Goal: Task Accomplishment & Management: Complete application form

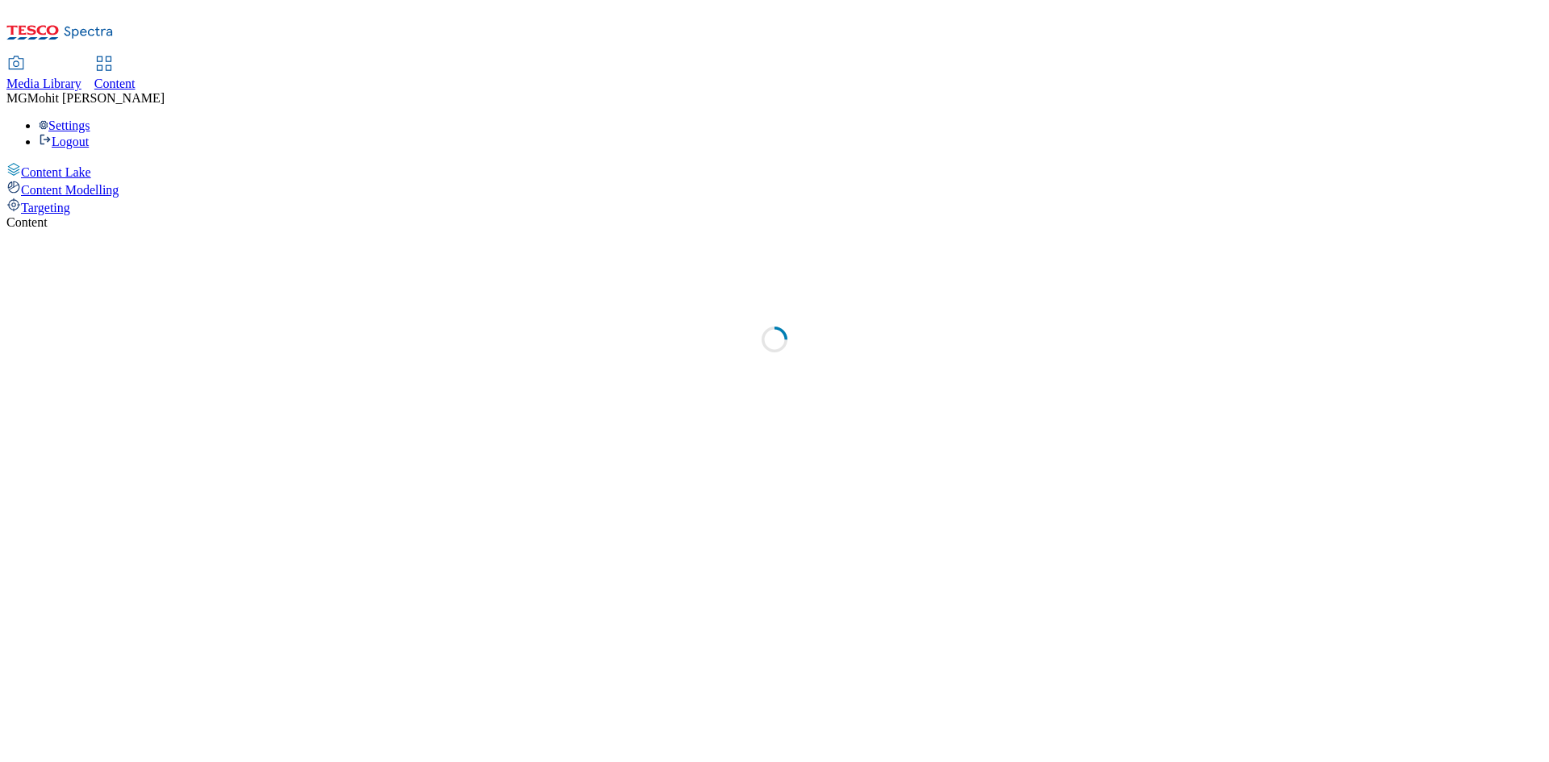
select select "ghs-uk"
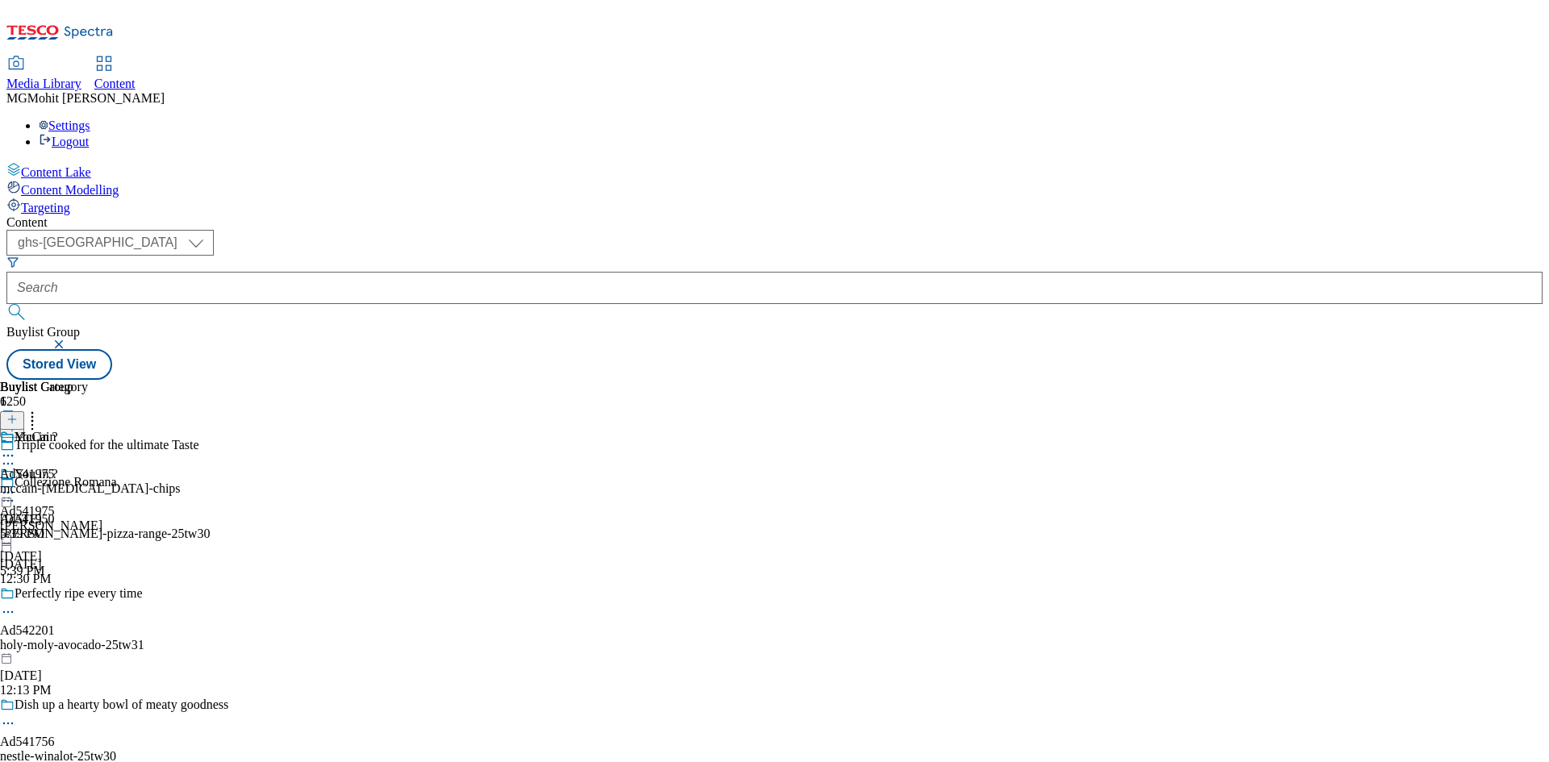
click at [18, 422] on icon at bounding box center [11, 427] width 11 height 11
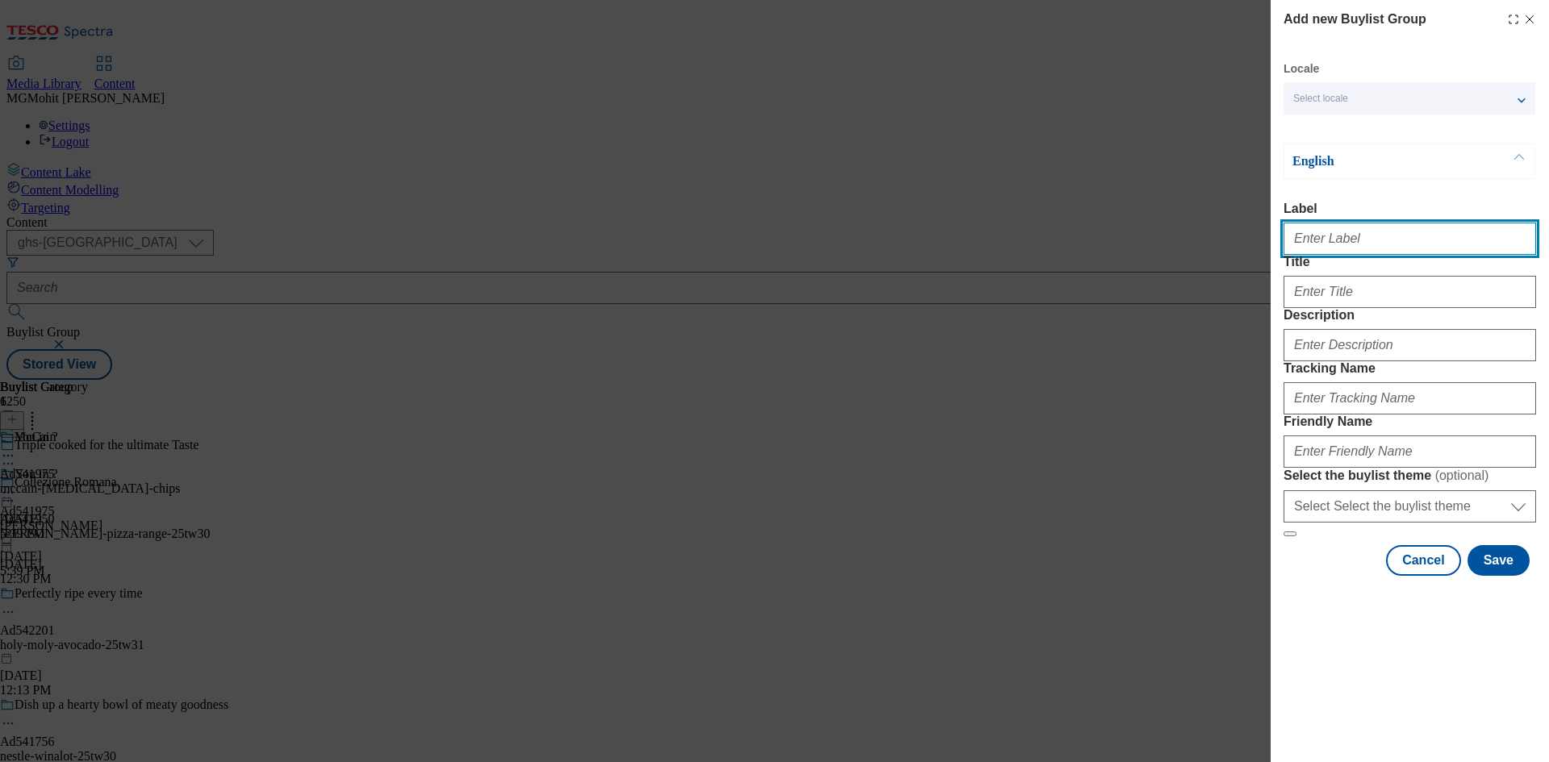
click at [1328, 243] on input "Label" at bounding box center [1409, 239] width 252 height 32
paste input "Ad542128 unilever"
type input "Ad542128 unilever"
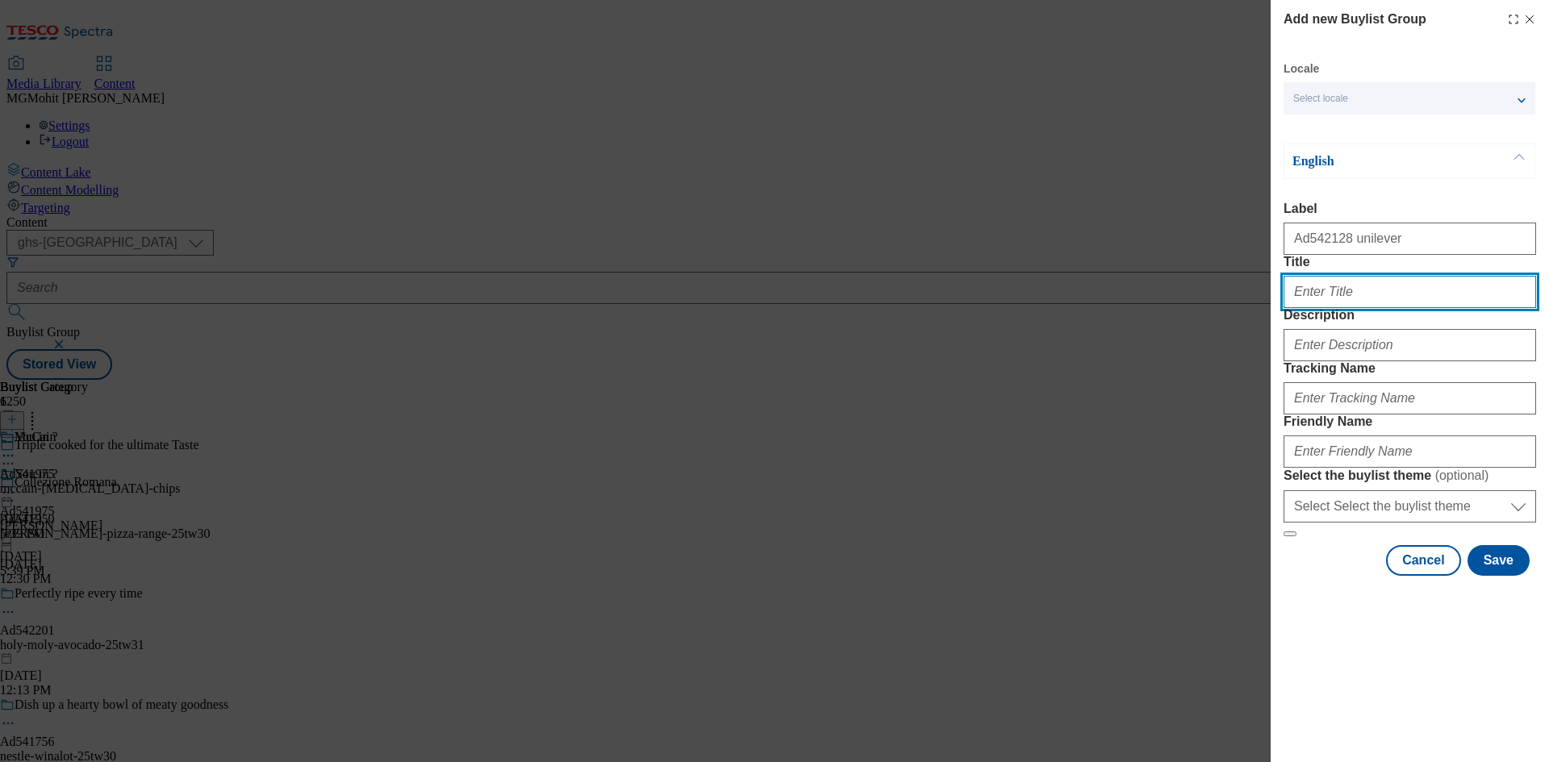
click at [1336, 308] on input "Title" at bounding box center [1409, 292] width 252 height 32
paste input "Chill with us"
type input "Chill with us"
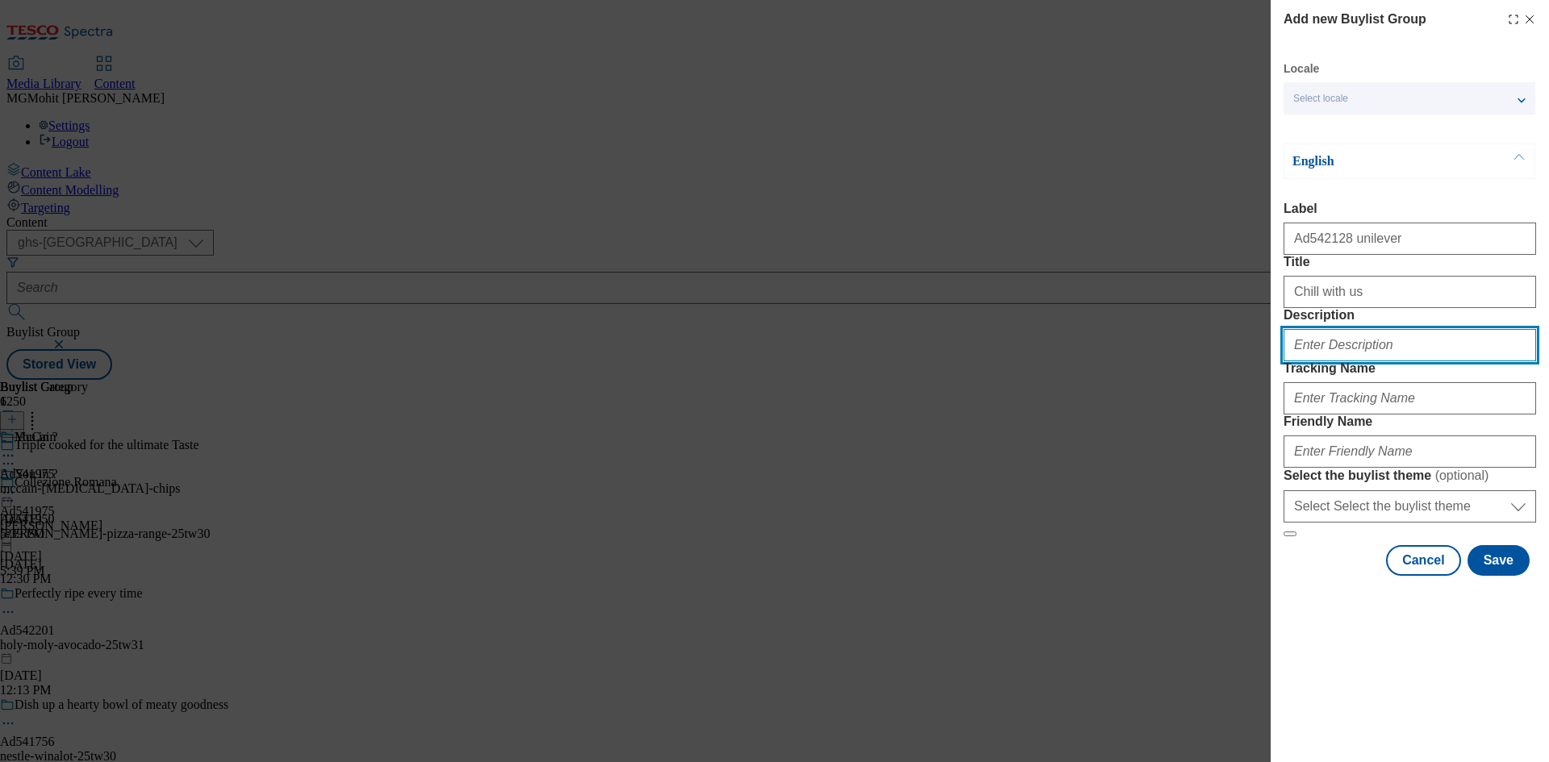
click at [1366, 361] on input "Description" at bounding box center [1409, 345] width 252 height 32
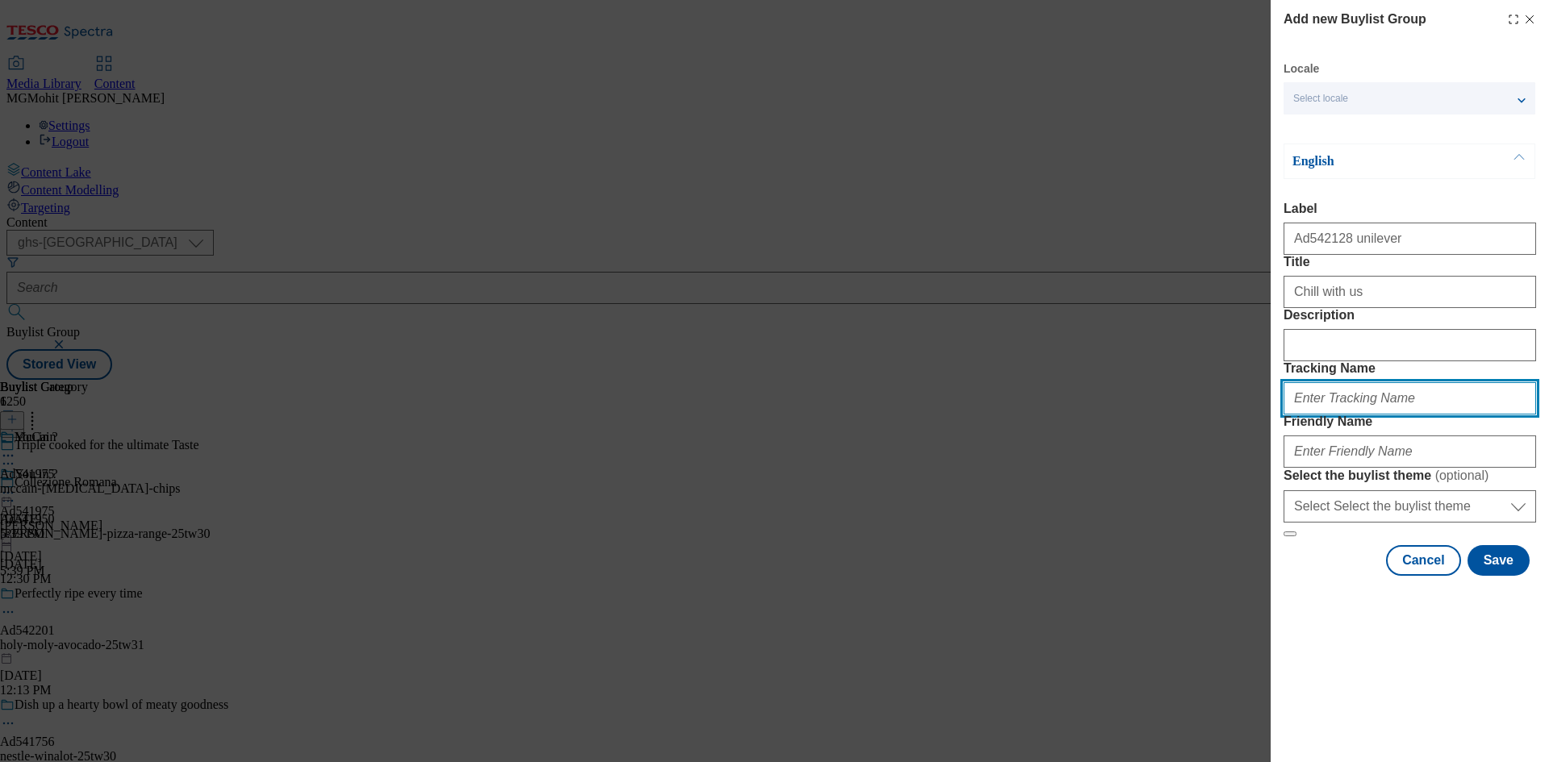
paste input "DH_AD542128"
type input "DH_AD542128"
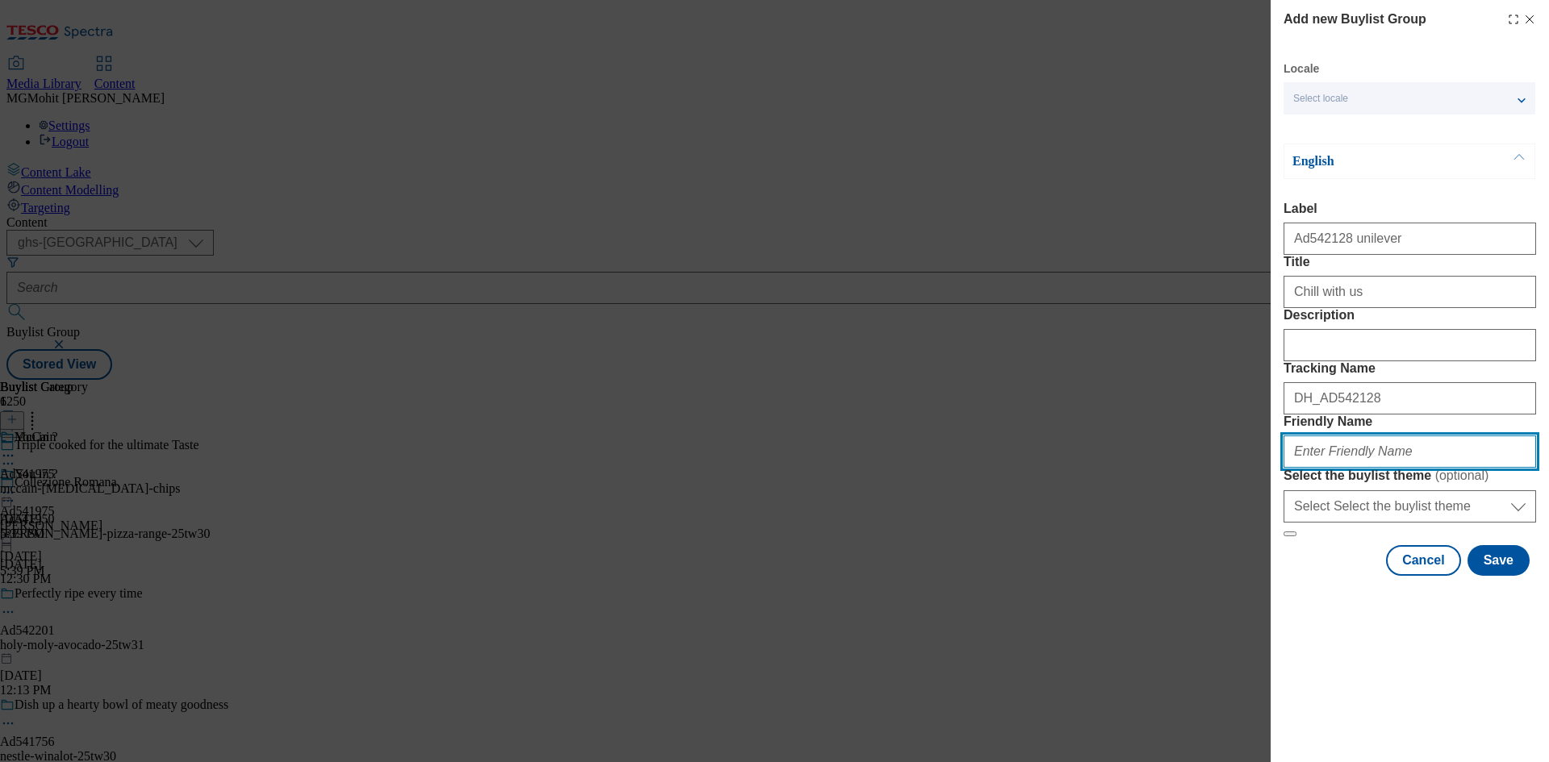
paste input "unilever-ben-and-jerrys-25tw30"
type input "unilever-ben-and-jerrys-25tw30"
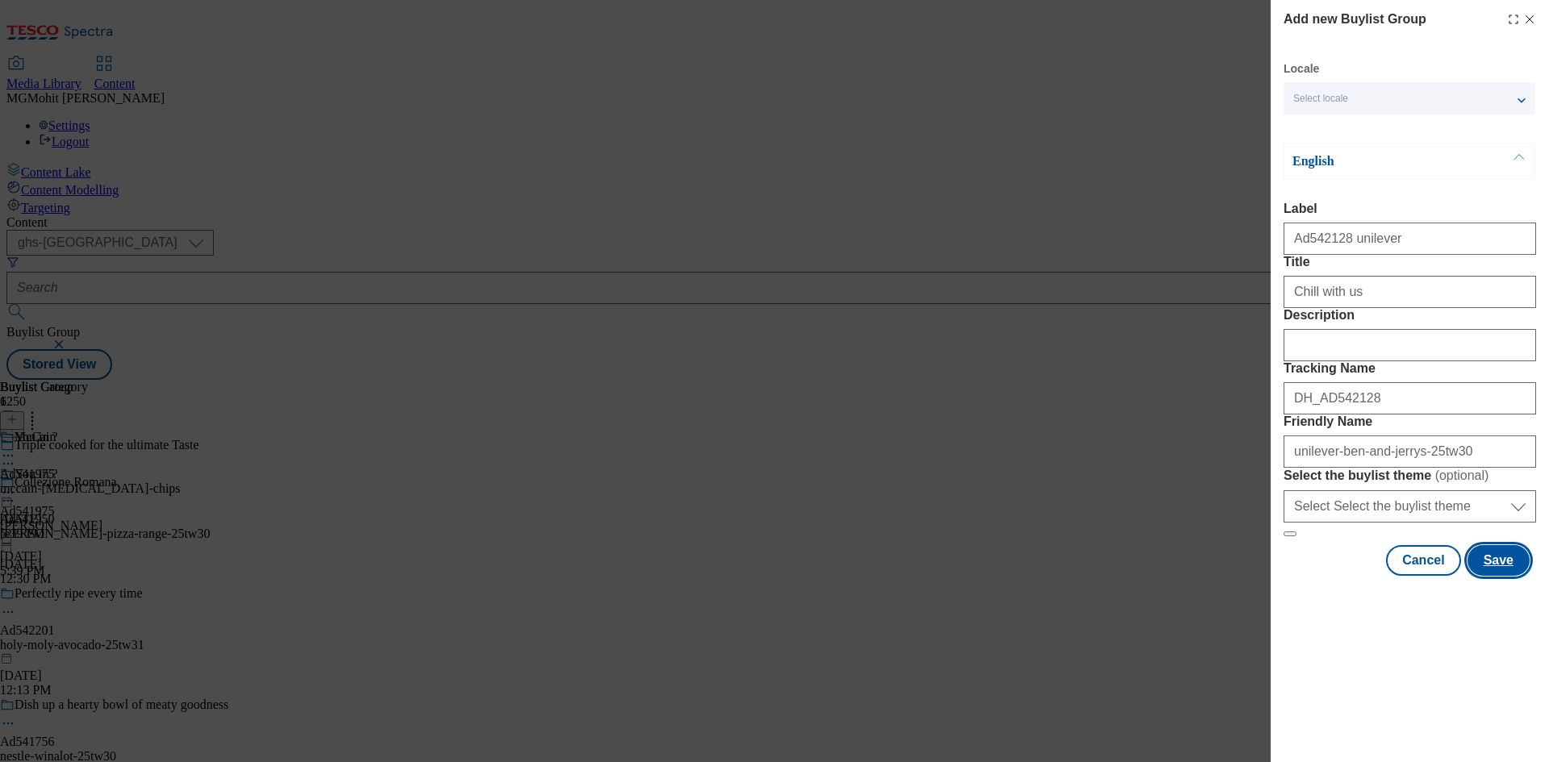
click at [1515, 576] on button "Save" at bounding box center [1498, 560] width 62 height 31
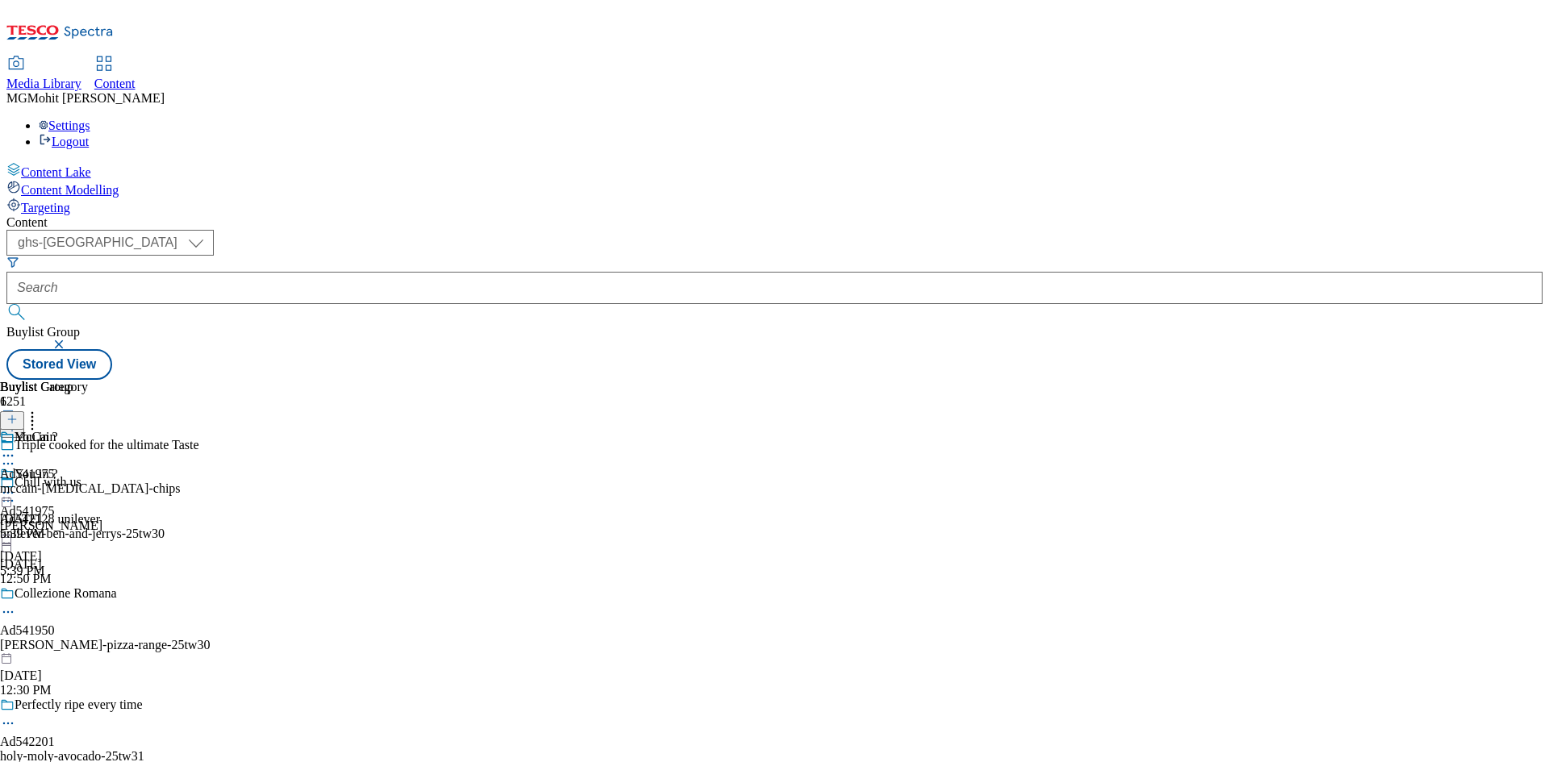
click at [250, 475] on div "Chill with us Ad542128 unilever unilever-ben-and-jerrys-25tw30 Sep 16, 2025 12:…" at bounding box center [125, 530] width 250 height 111
click at [18, 414] on icon at bounding box center [11, 419] width 11 height 11
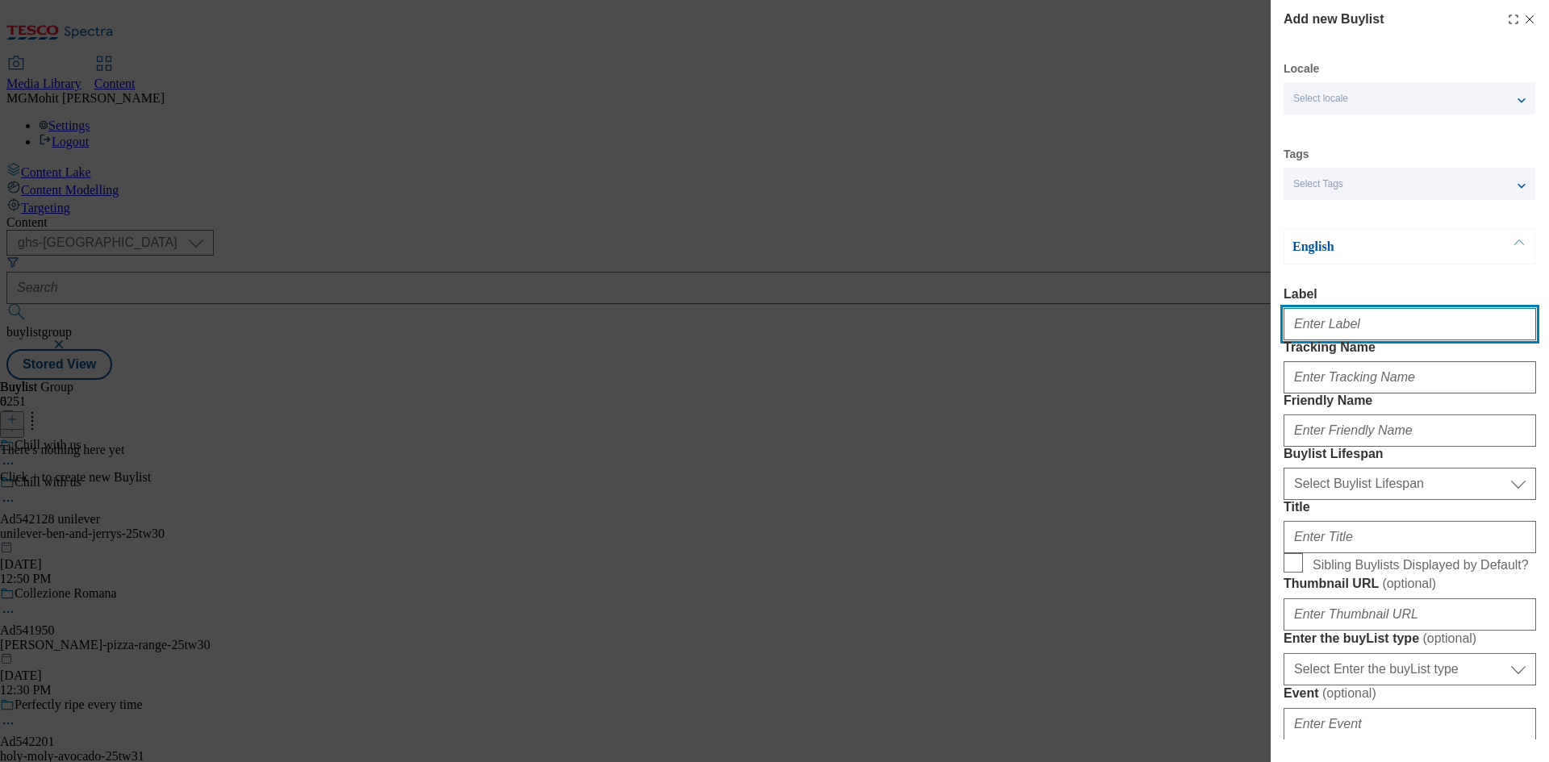
click at [1325, 323] on input "Label" at bounding box center [1409, 324] width 252 height 32
paste input "Ad542128"
type input "Ad542128"
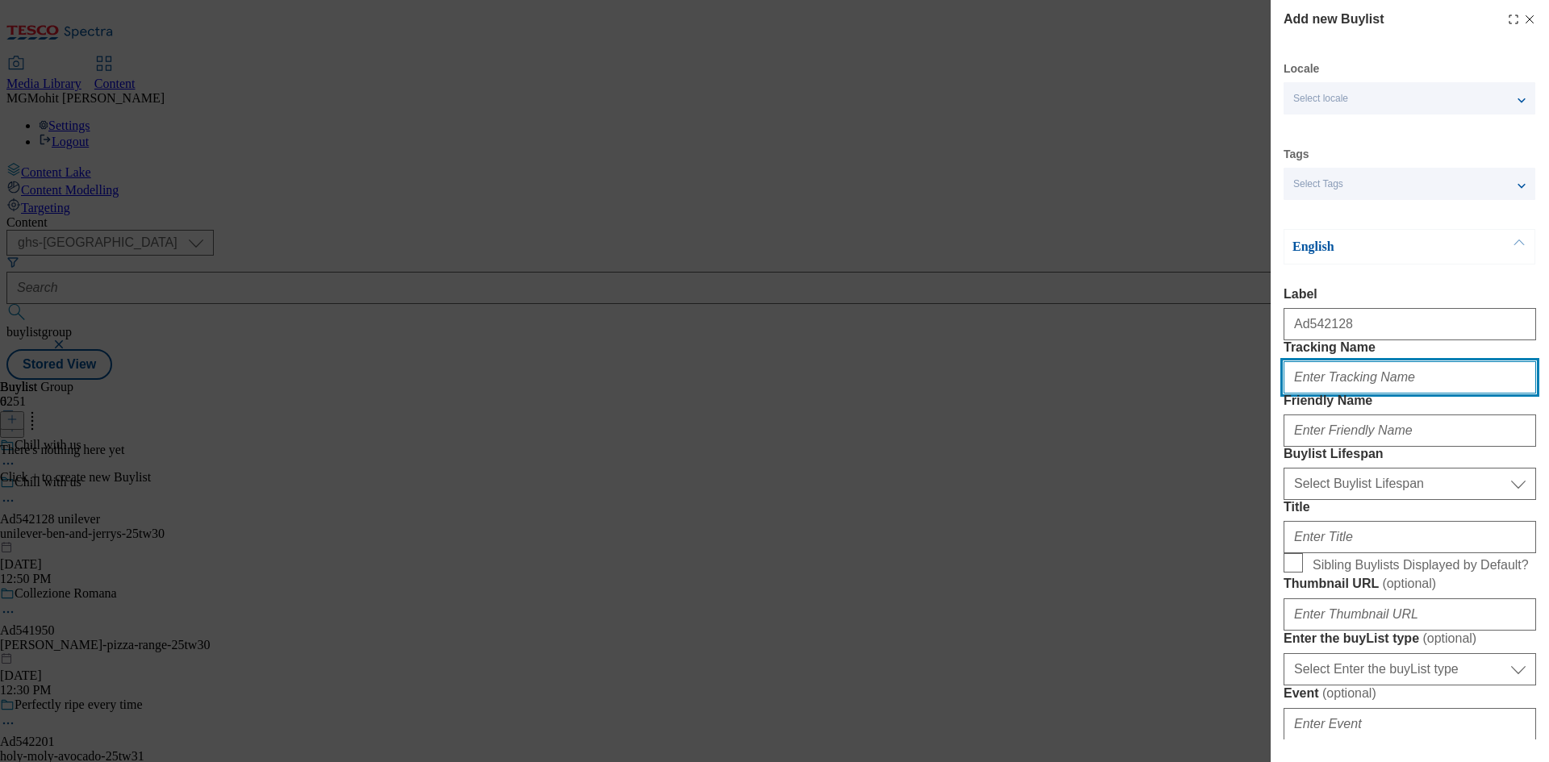
paste input "DH_AD542128"
type input "DH_AD542128"
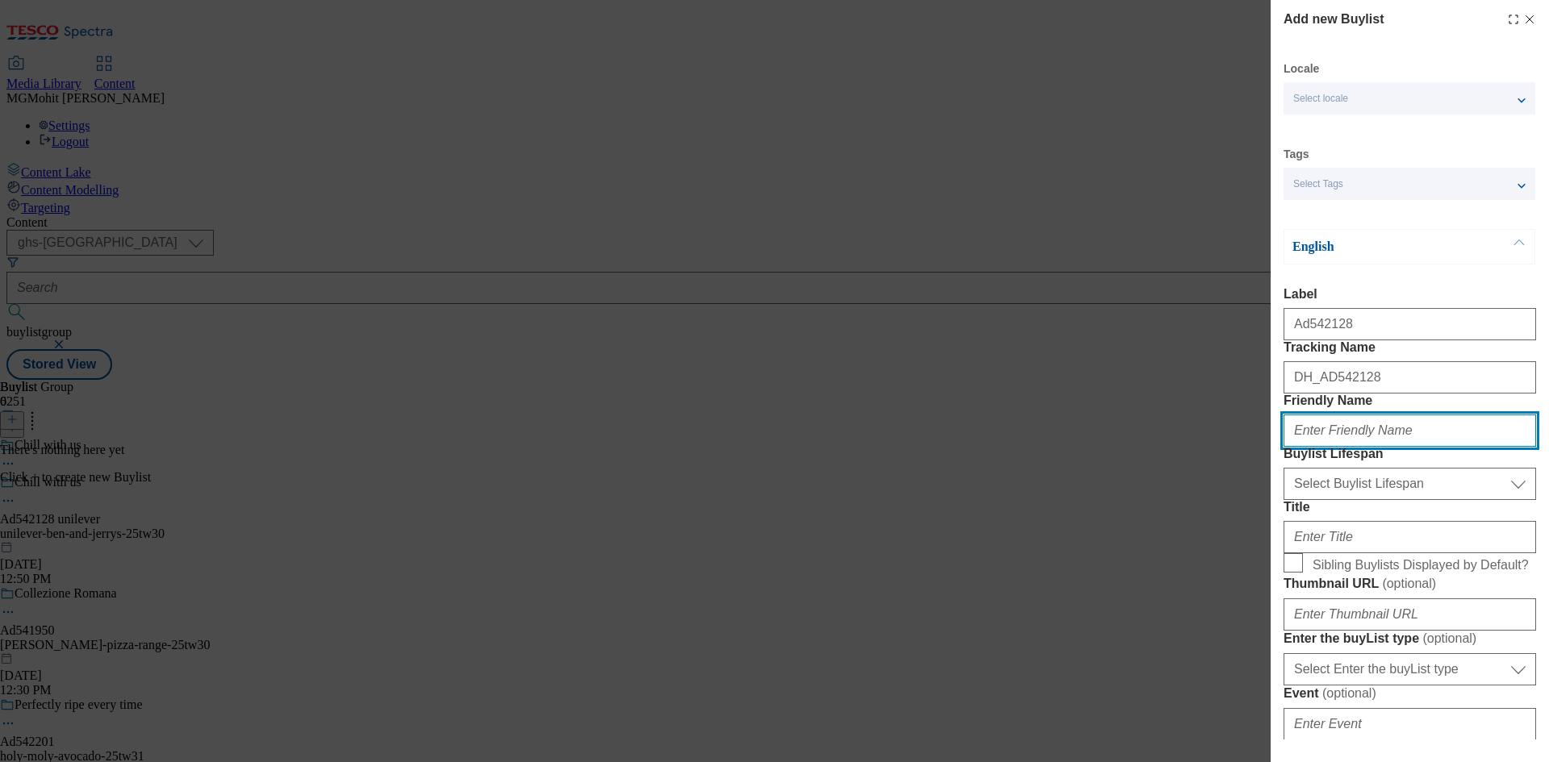
click at [1334, 447] on input "Friendly Name" at bounding box center [1409, 431] width 252 height 32
paste input "unilever"
type input "unilever"
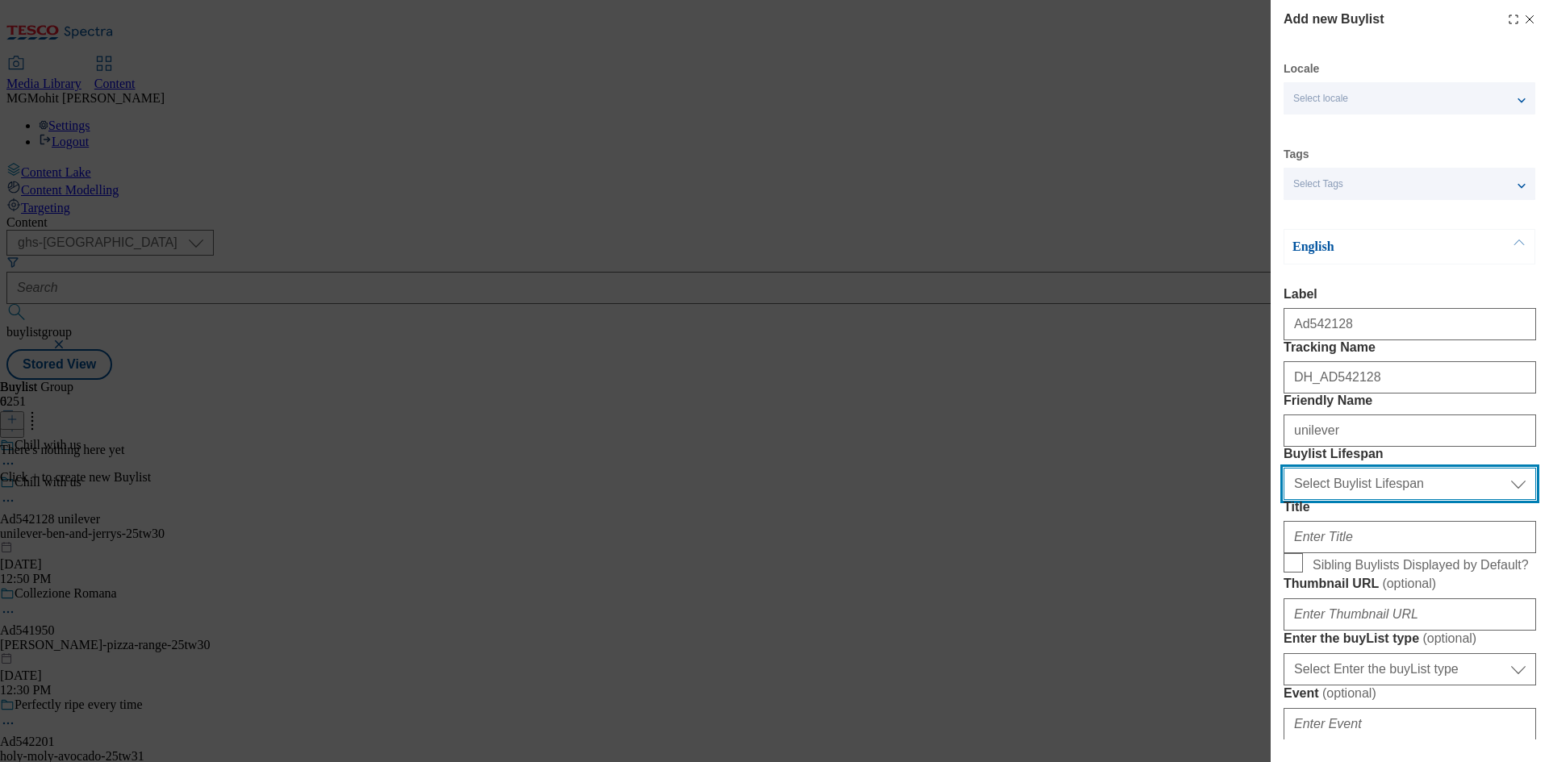
click at [1366, 500] on select "Select Buylist Lifespan evergreen seasonal tactical" at bounding box center [1409, 484] width 252 height 32
select select "tactical"
click at [1283, 500] on select "Select Buylist Lifespan evergreen seasonal tactical" at bounding box center [1409, 484] width 252 height 32
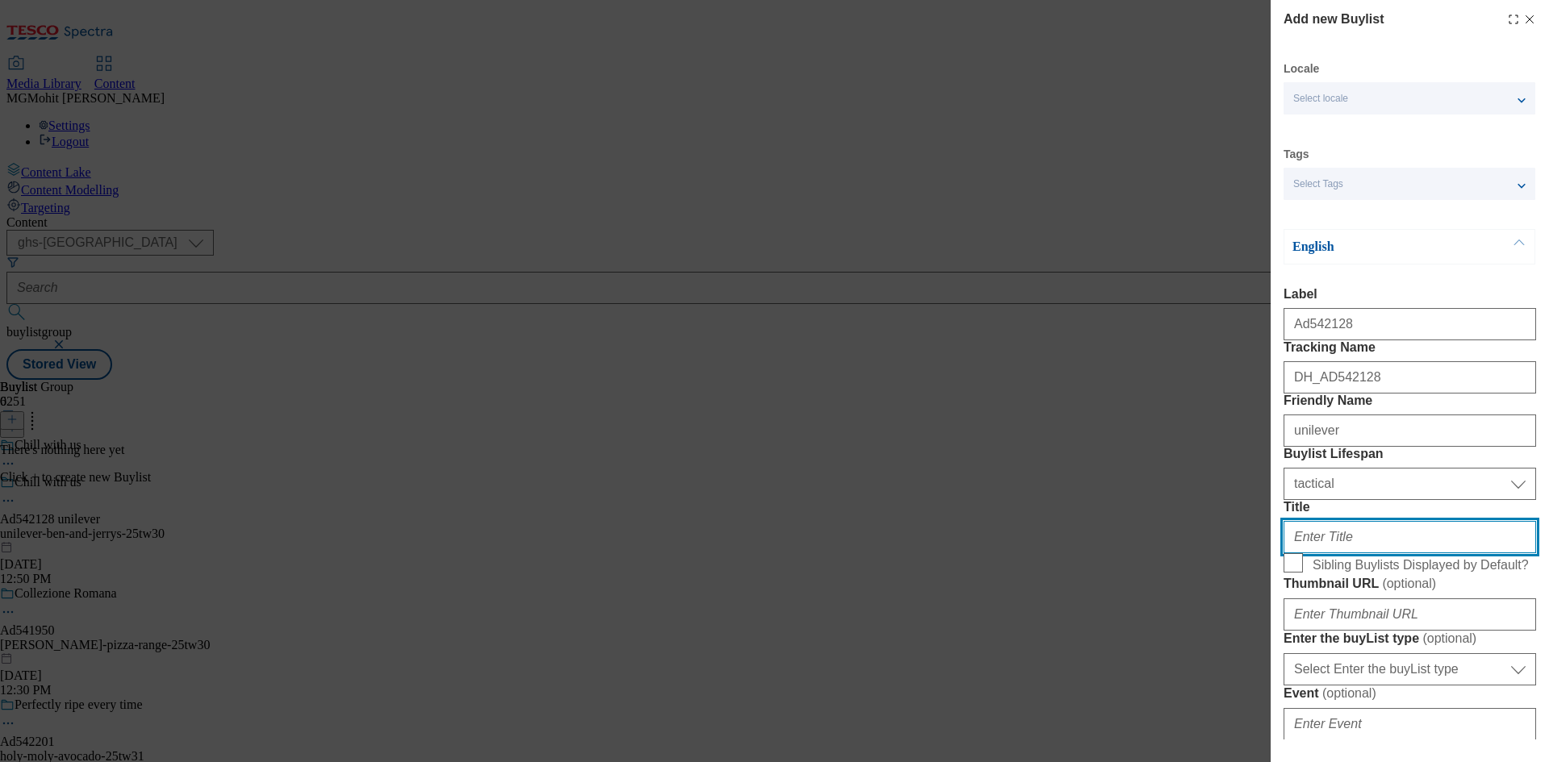
click at [1318, 553] on input "Title" at bounding box center [1409, 537] width 252 height 32
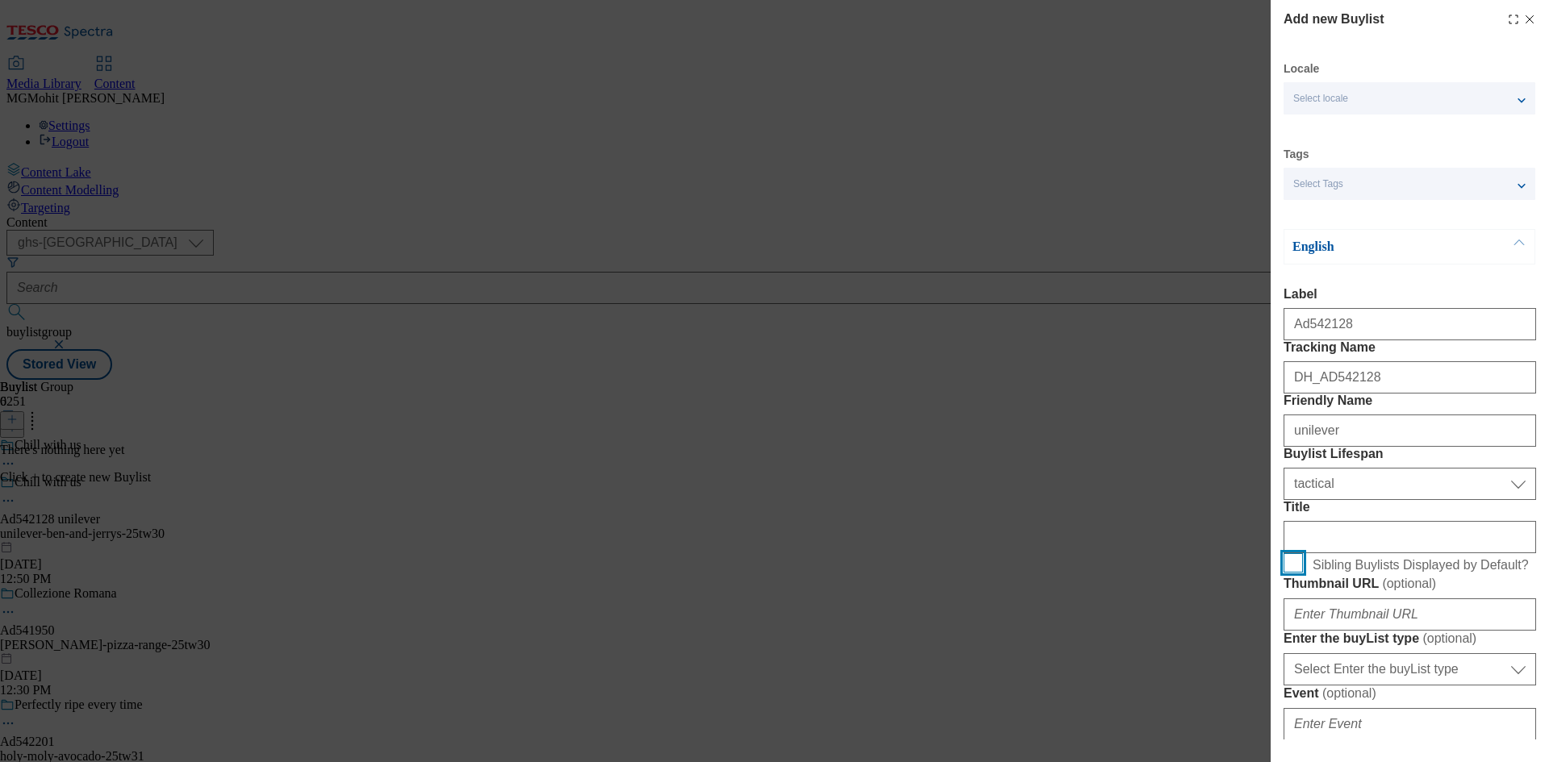
scroll to position [403, 0]
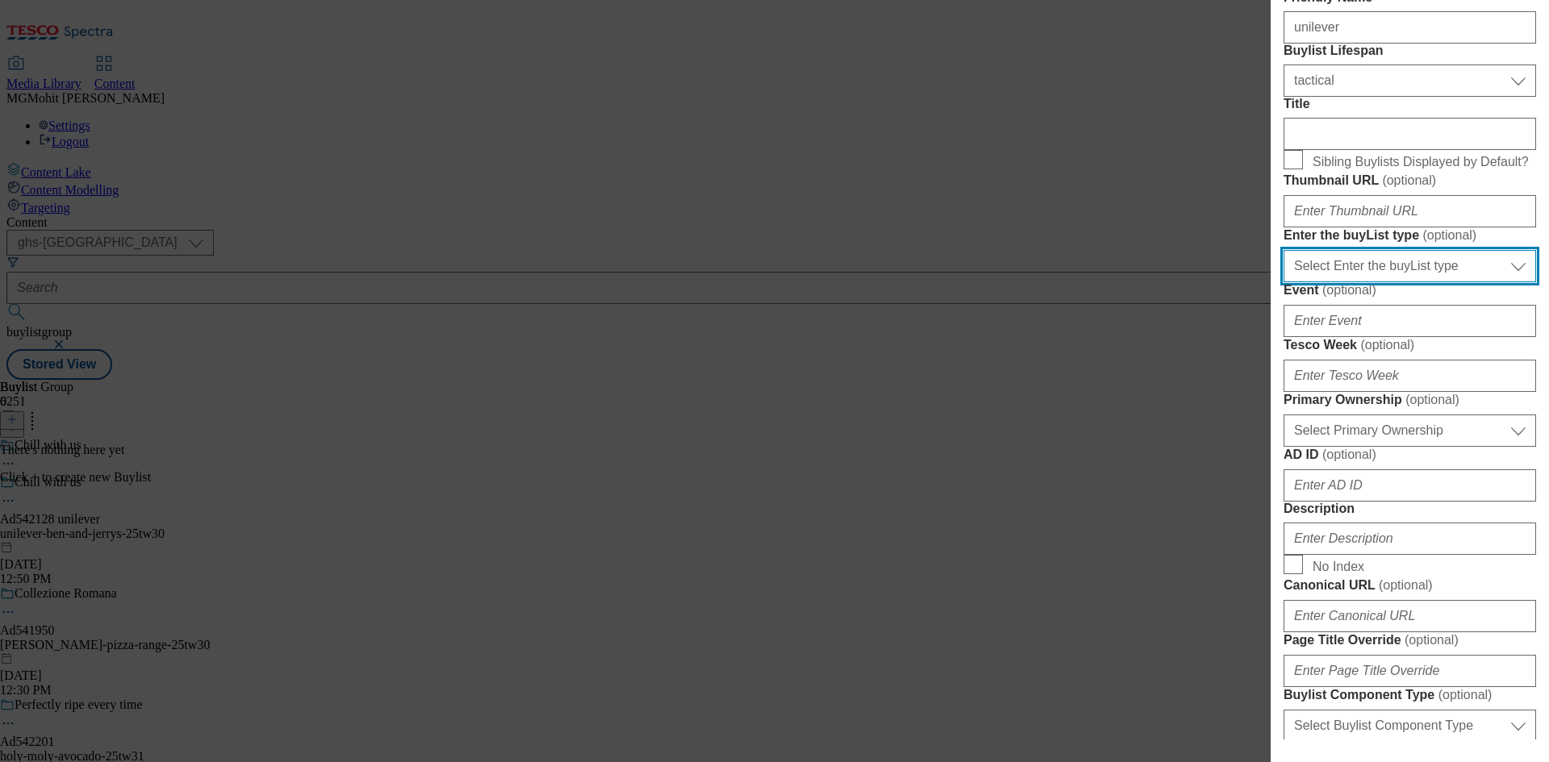
drag, startPoint x: 1383, startPoint y: 457, endPoint x: 1371, endPoint y: 467, distance: 16.0
click at [1383, 282] on select "Select Enter the buyList type event supplier funded long term >4 weeks supplier…" at bounding box center [1409, 266] width 252 height 32
select select "supplier funded short term 1-3 weeks"
click at [1283, 282] on select "Select Enter the buyList type event supplier funded long term >4 weeks supplier…" at bounding box center [1409, 266] width 252 height 32
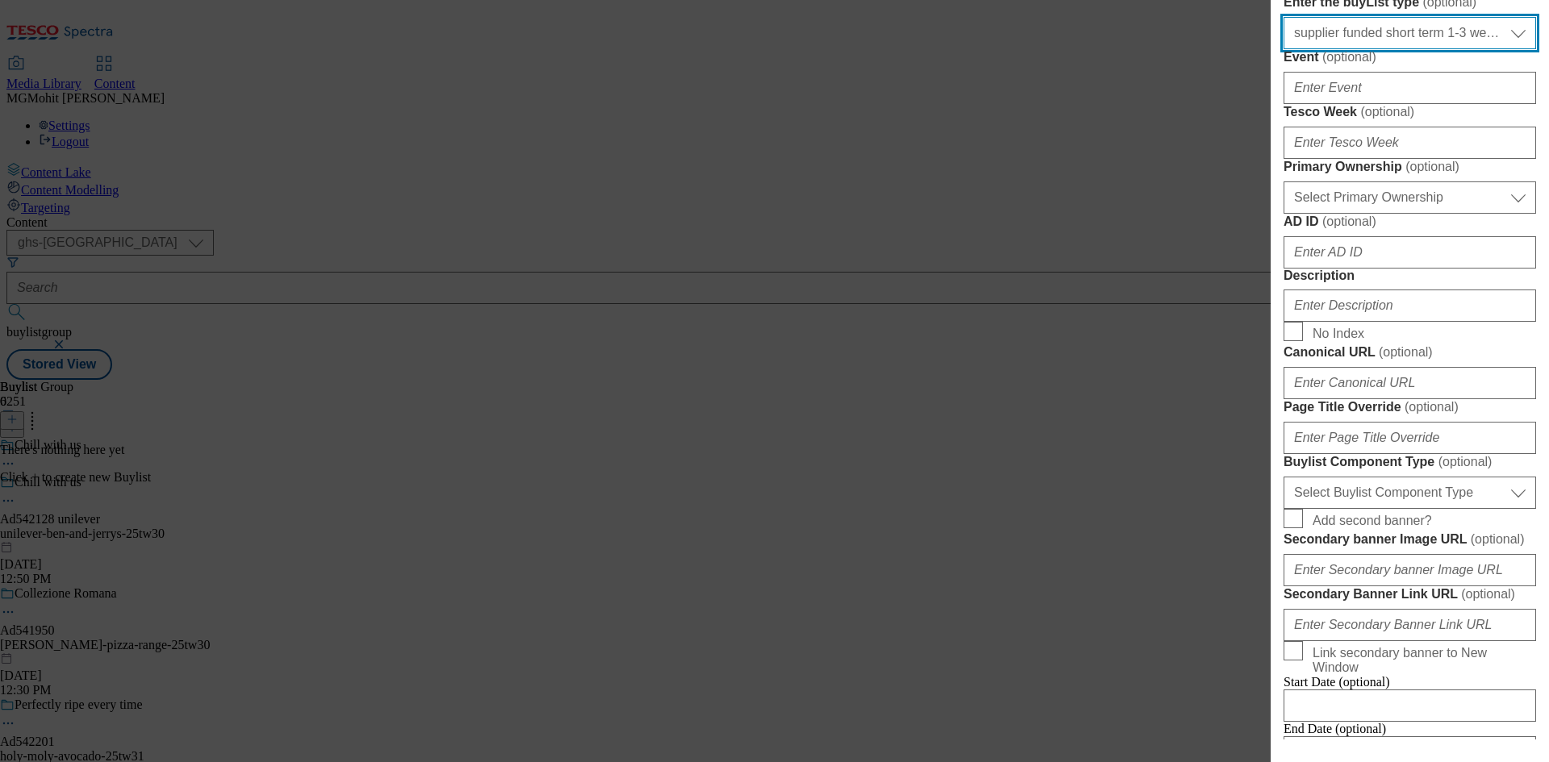
scroll to position [645, 0]
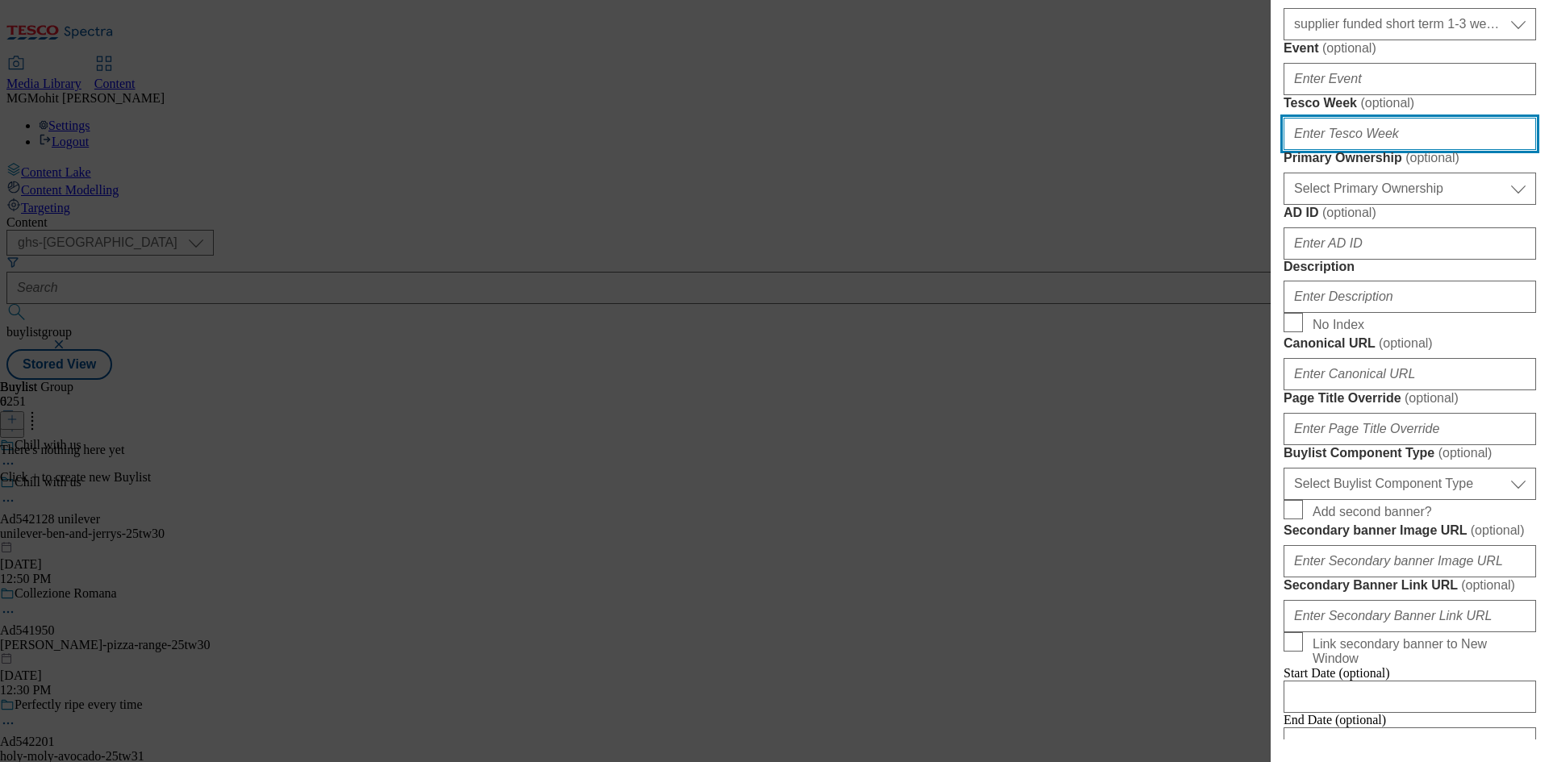
click at [1299, 150] on input "Tesco Week ( optional )" at bounding box center [1409, 134] width 252 height 32
type input "30"
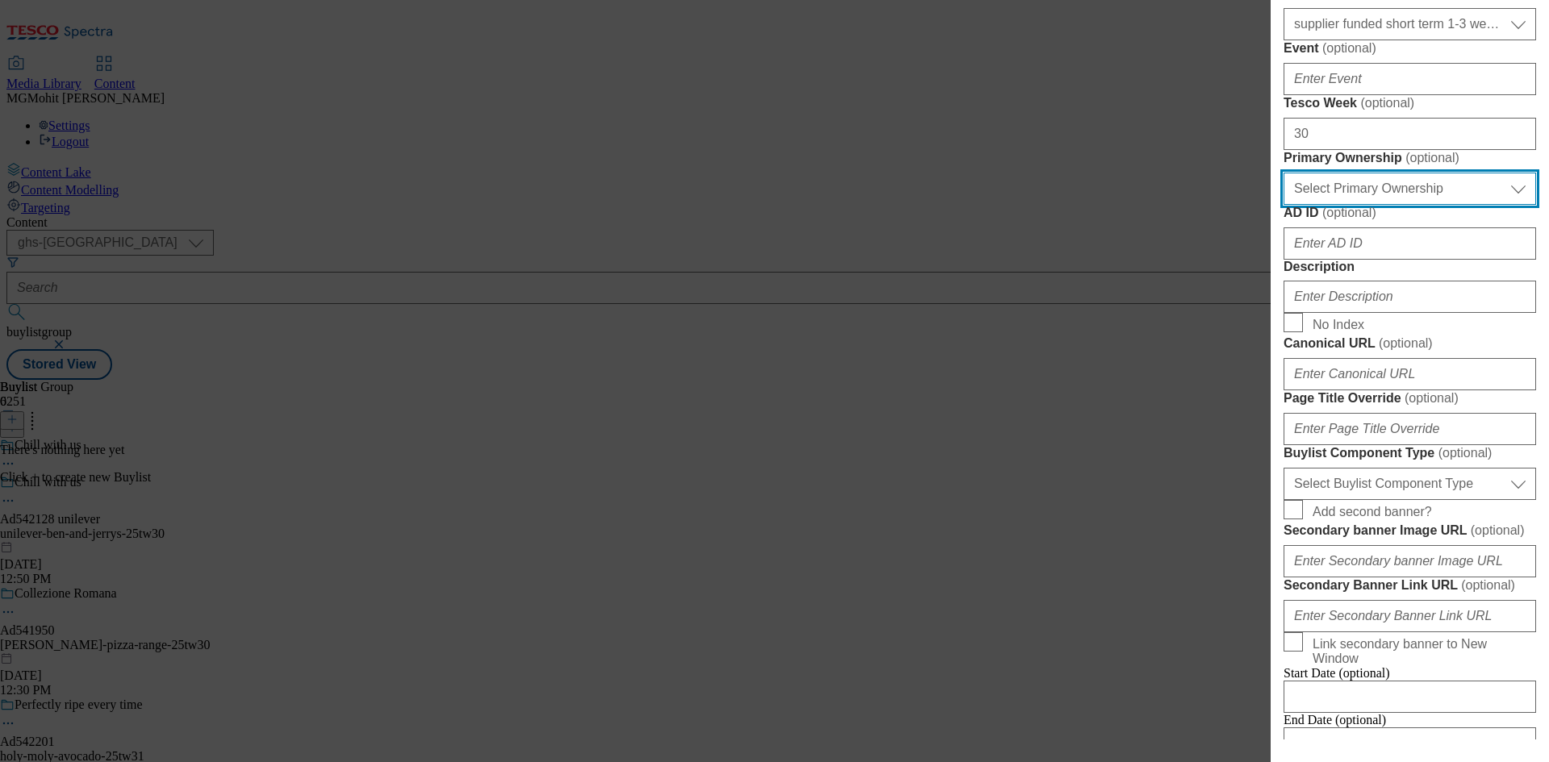
click at [1317, 205] on select "Select Primary Ownership tesco dunnhumby" at bounding box center [1409, 189] width 252 height 32
select select "dunnhumby"
click at [1283, 205] on select "Select Primary Ownership tesco dunnhumby" at bounding box center [1409, 189] width 252 height 32
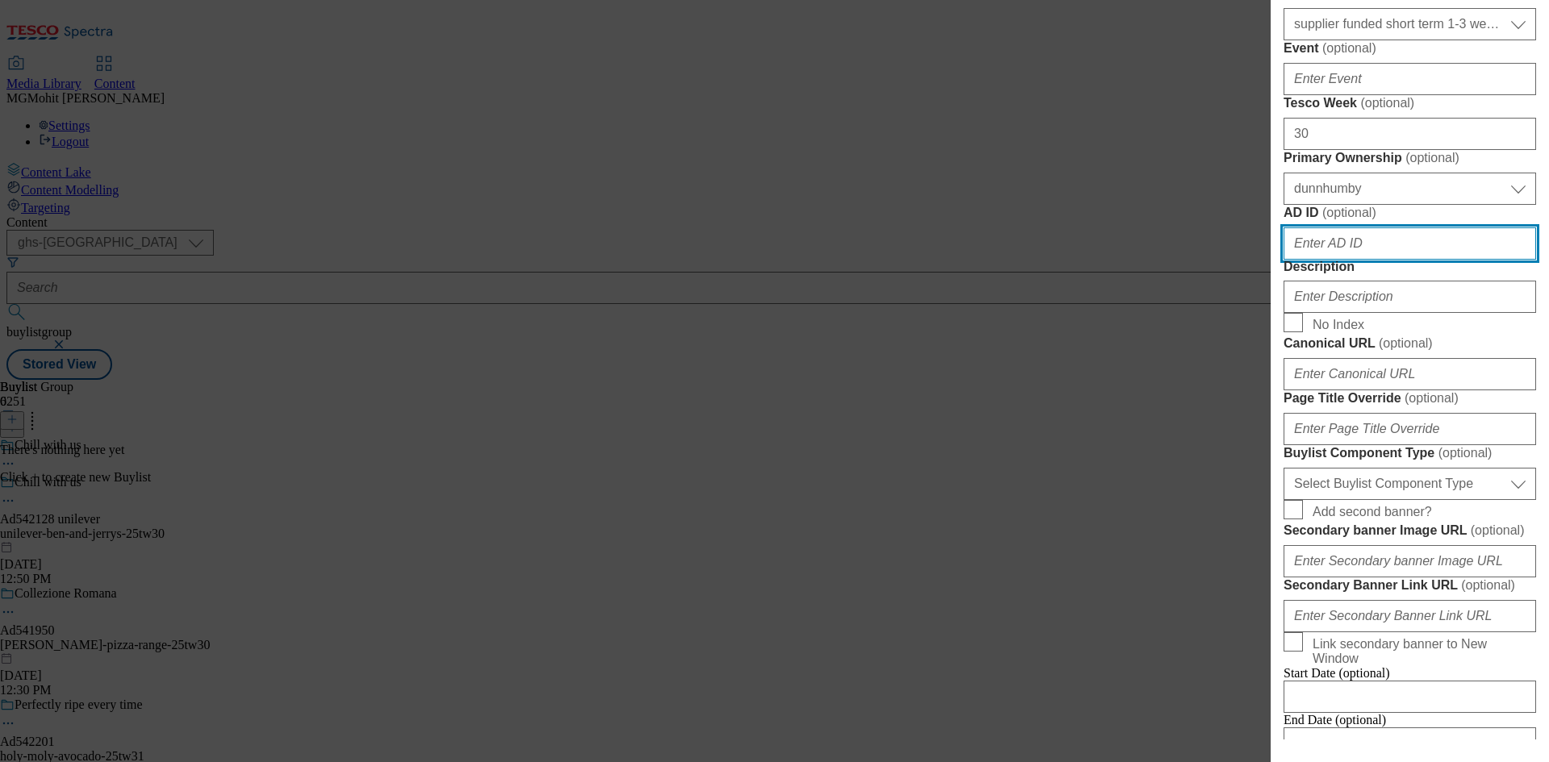
click at [1357, 260] on input "AD ID ( optional )" at bounding box center [1409, 243] width 252 height 32
paste input "542128"
type input "542128"
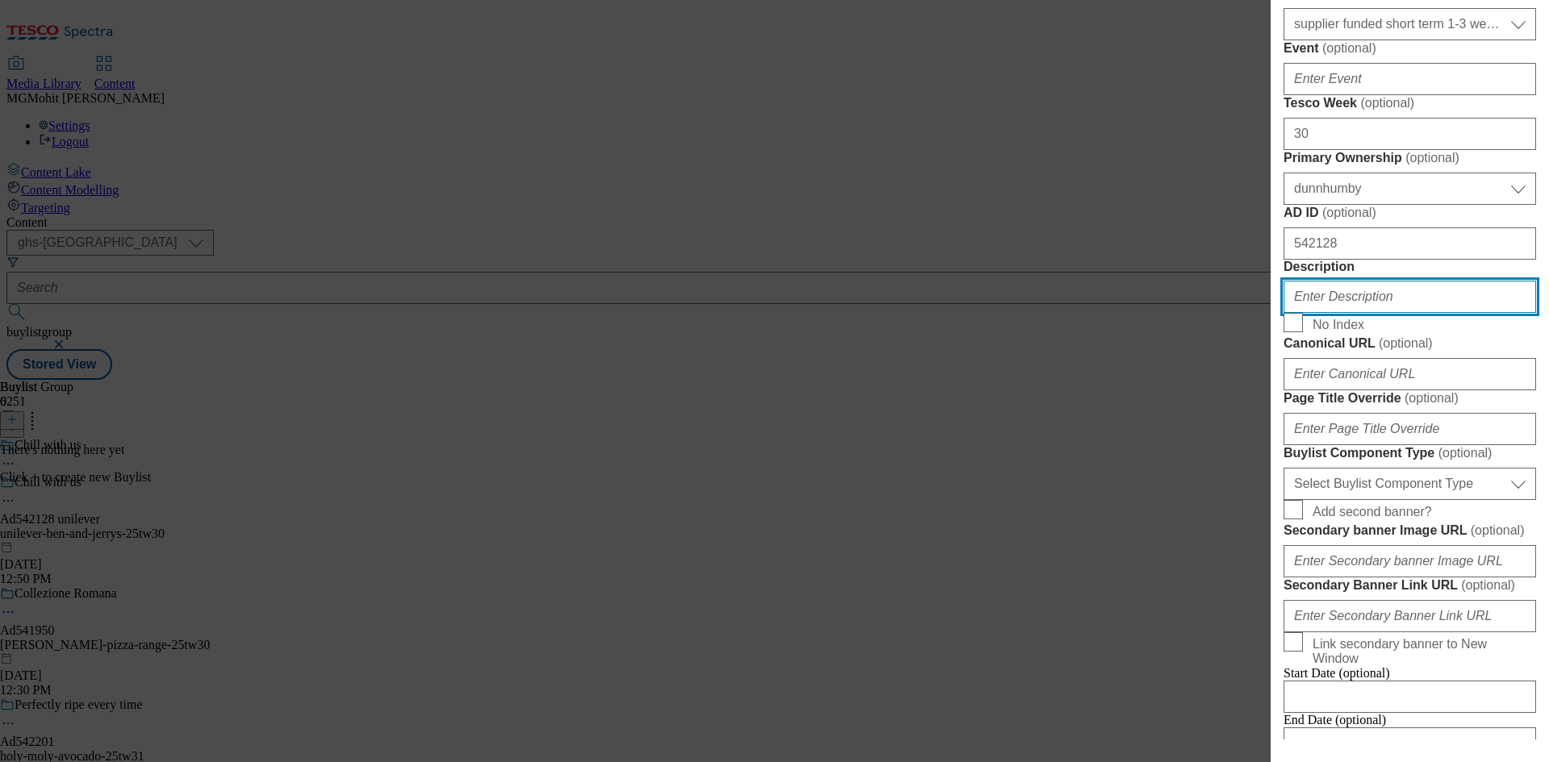
click at [1357, 313] on input "Description" at bounding box center [1409, 297] width 252 height 32
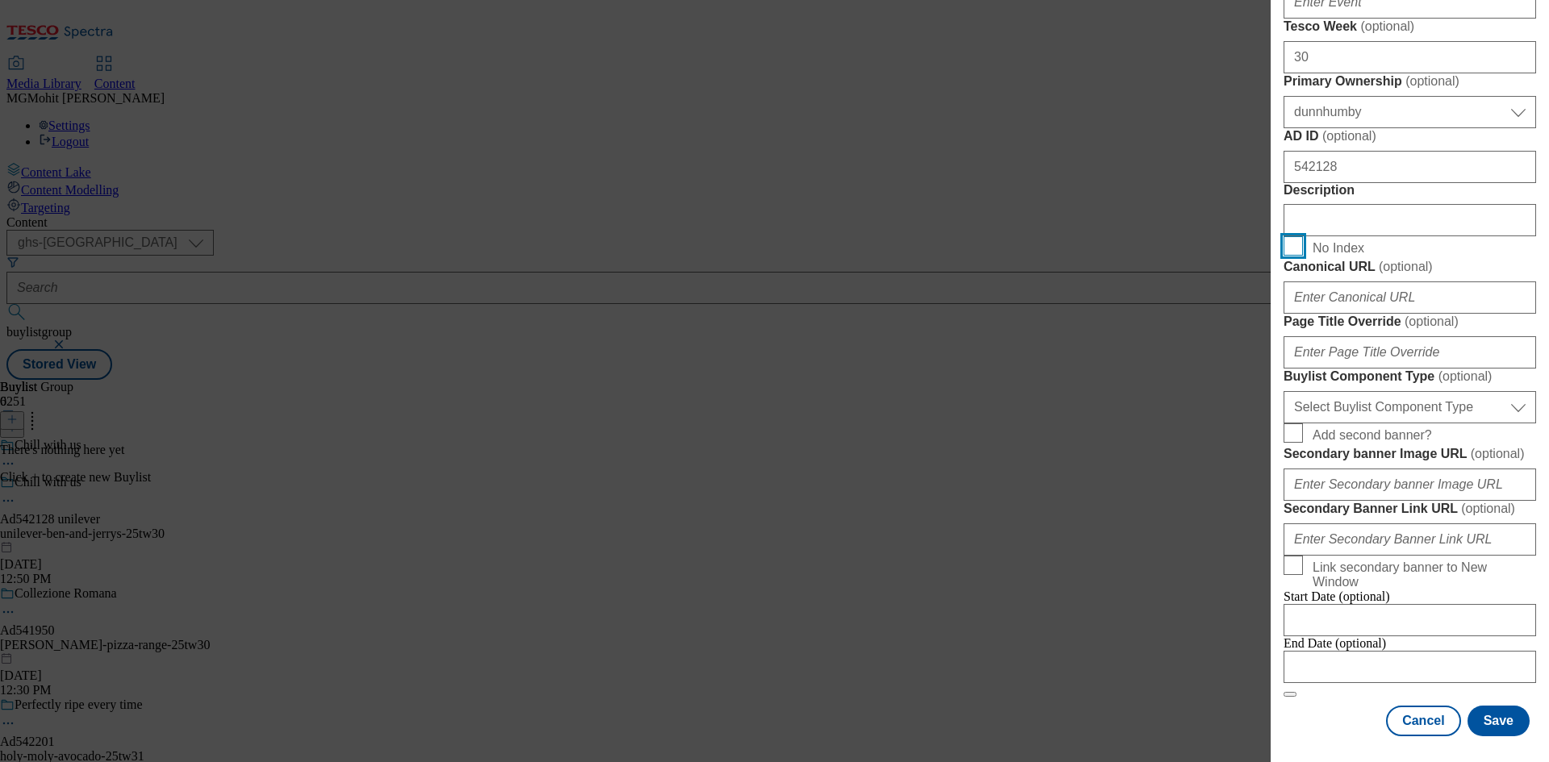
scroll to position [1049, 0]
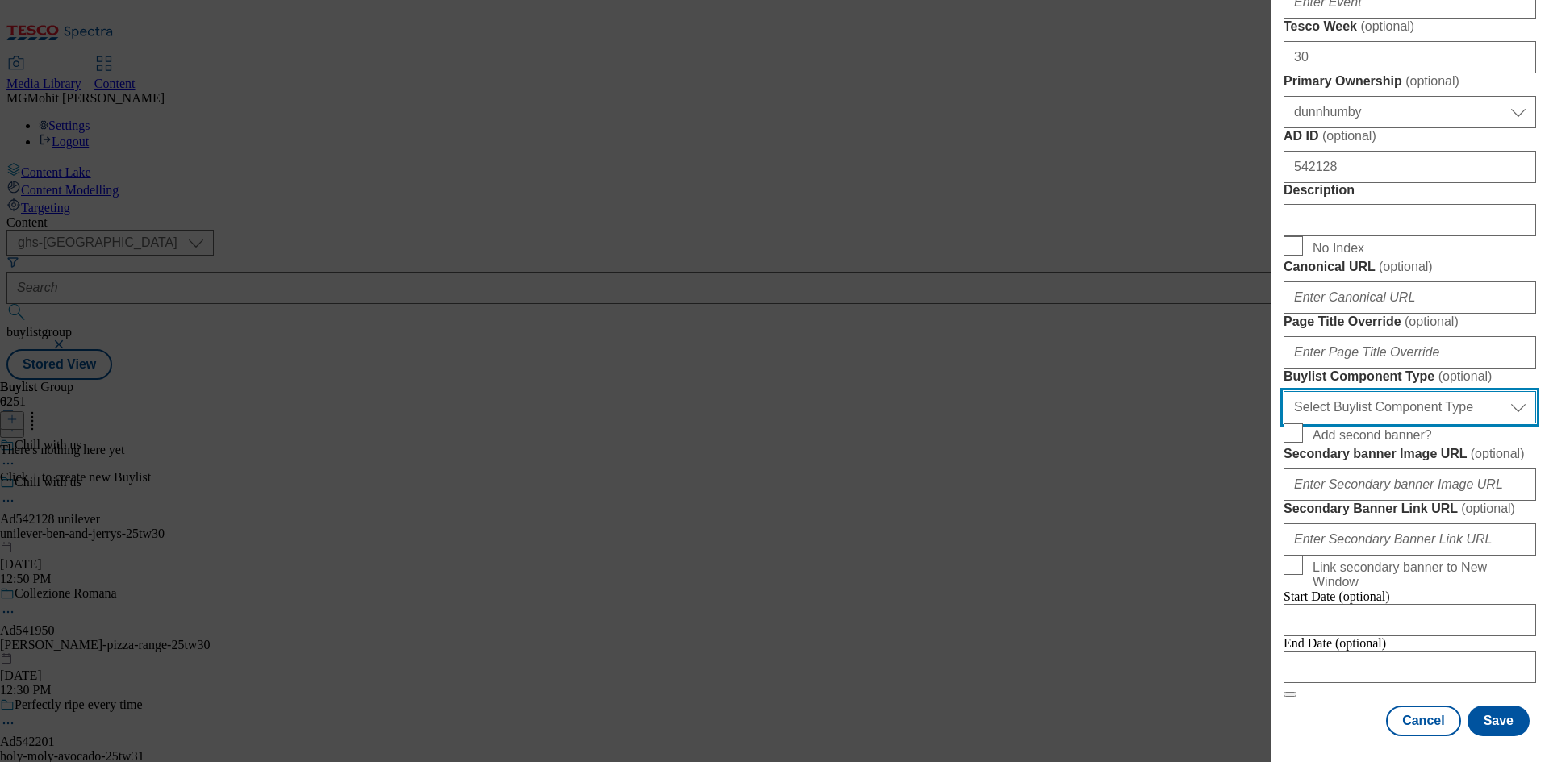
click at [1351, 423] on select "Select Buylist Component Type Banner Competition Header Meal" at bounding box center [1409, 407] width 252 height 32
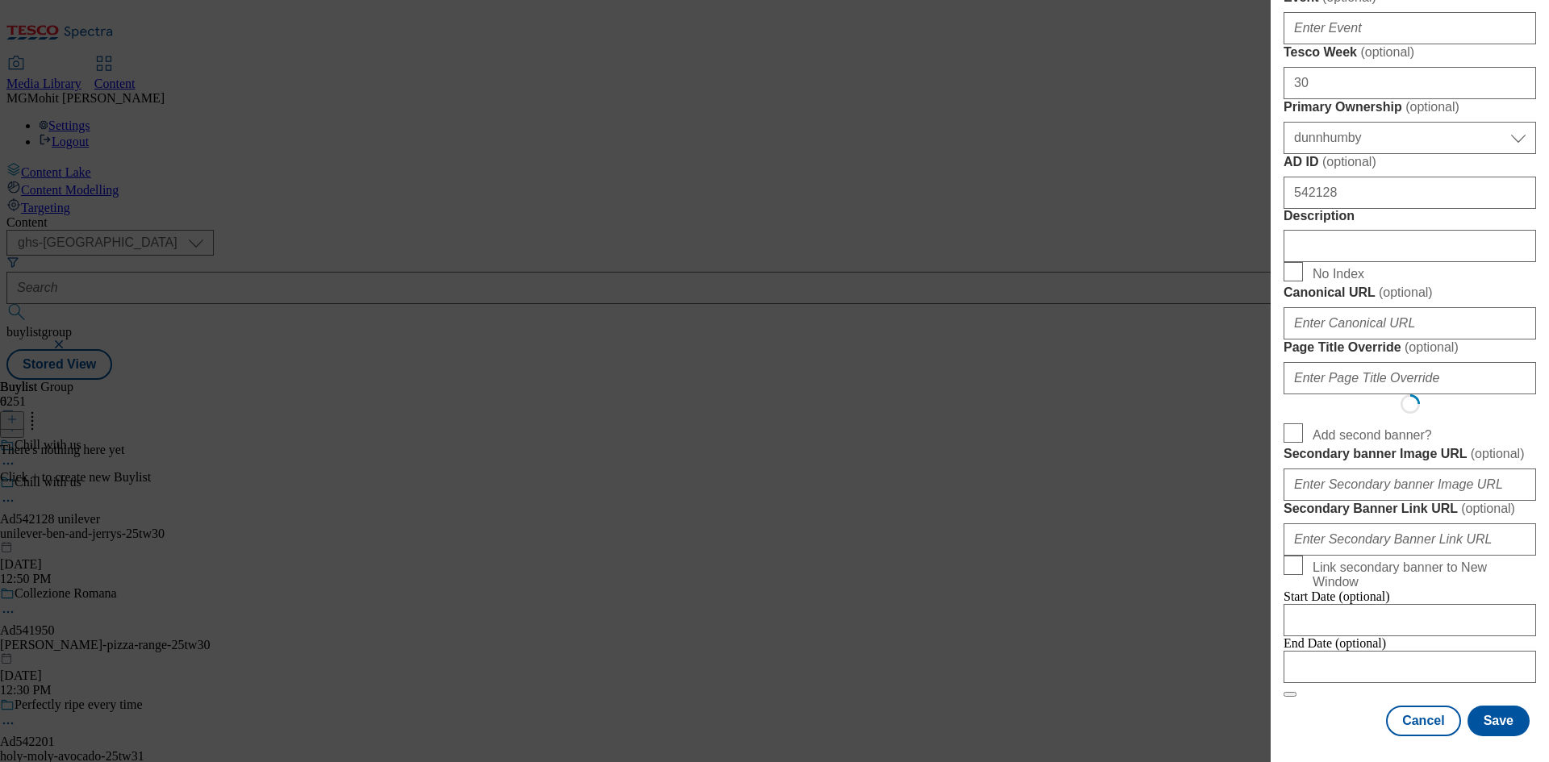
select select "Banner"
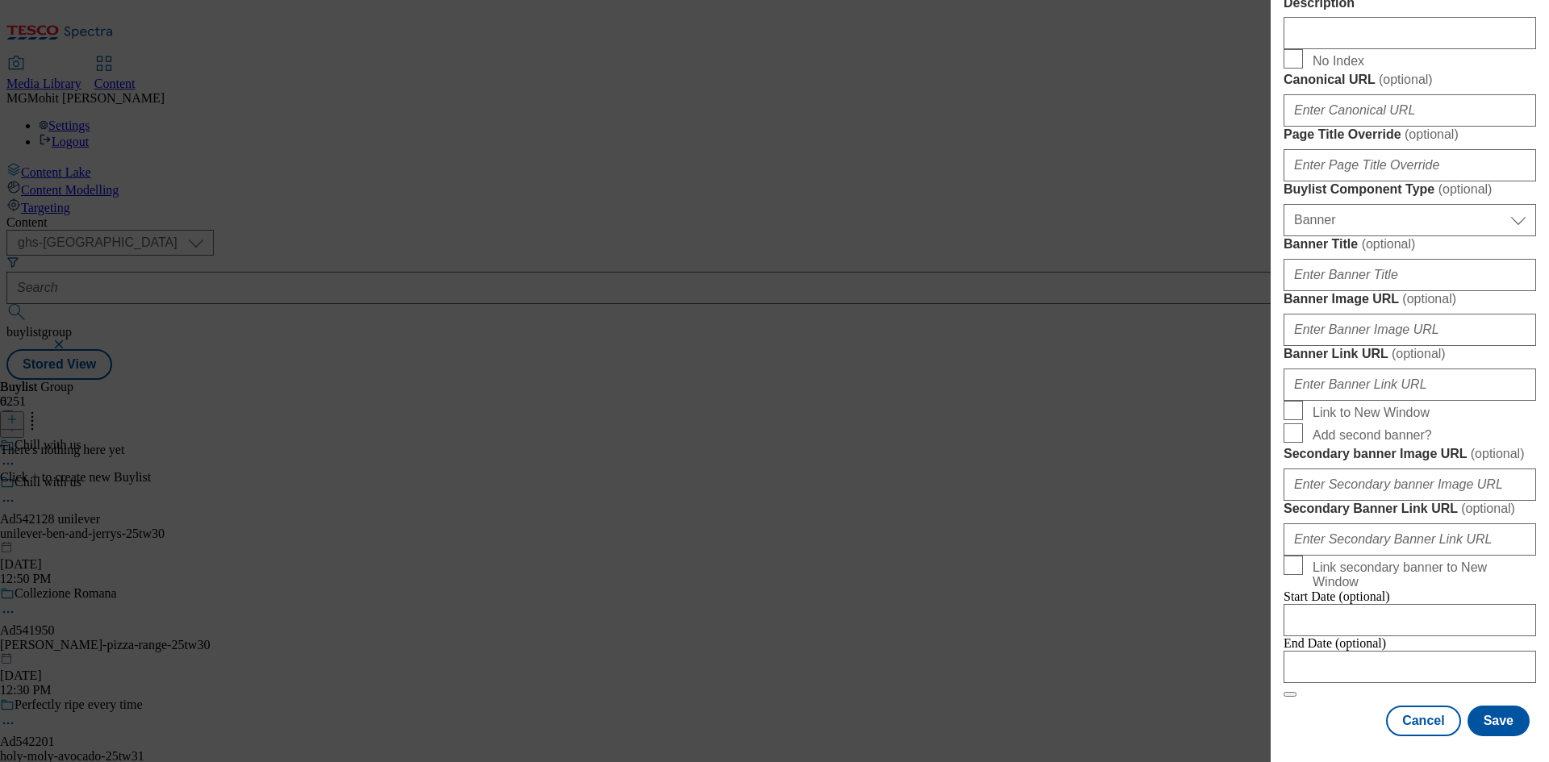
scroll to position [1599, 0]
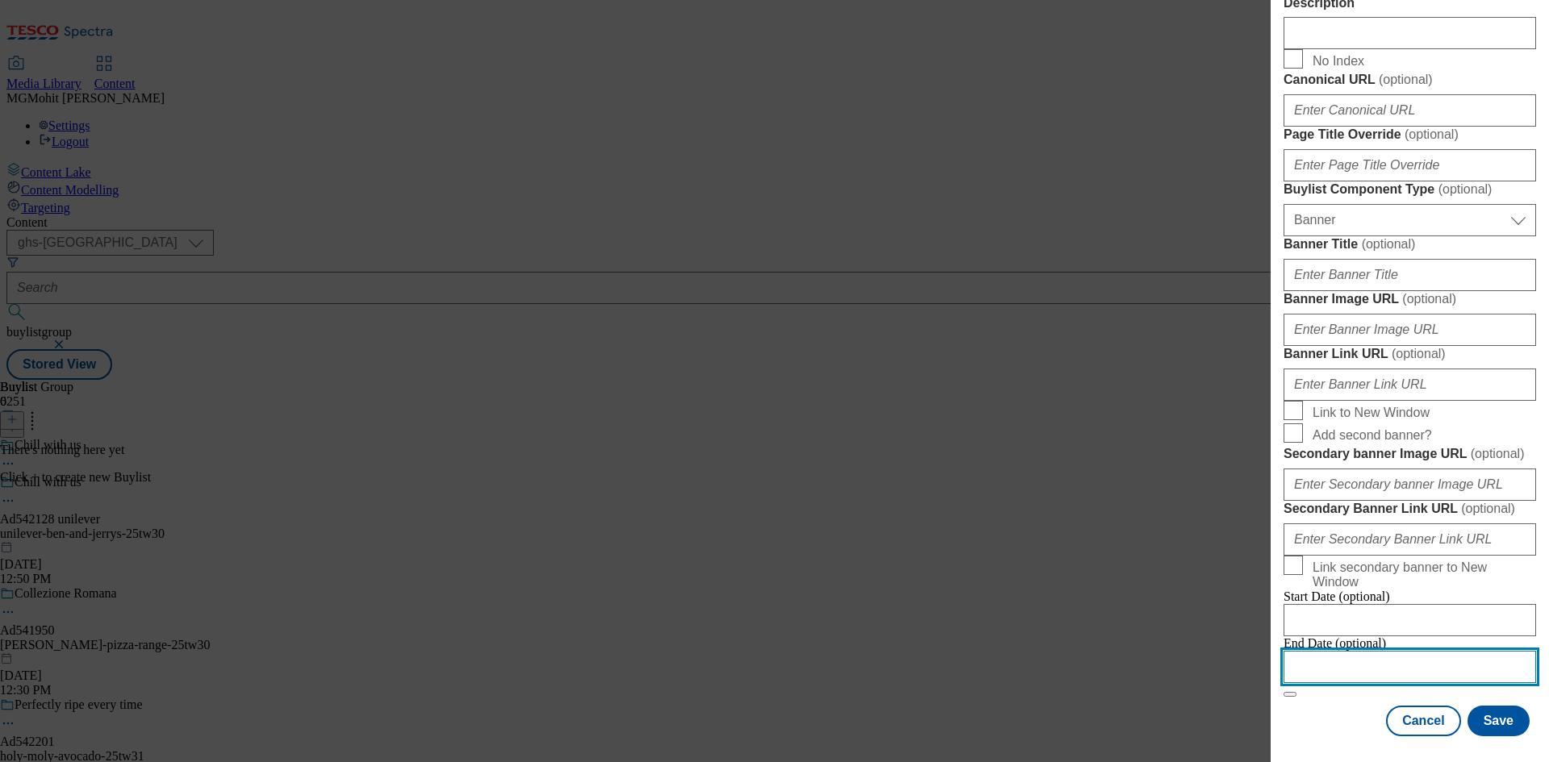
click at [1338, 657] on input "Modal" at bounding box center [1409, 667] width 252 height 32
select select "2025"
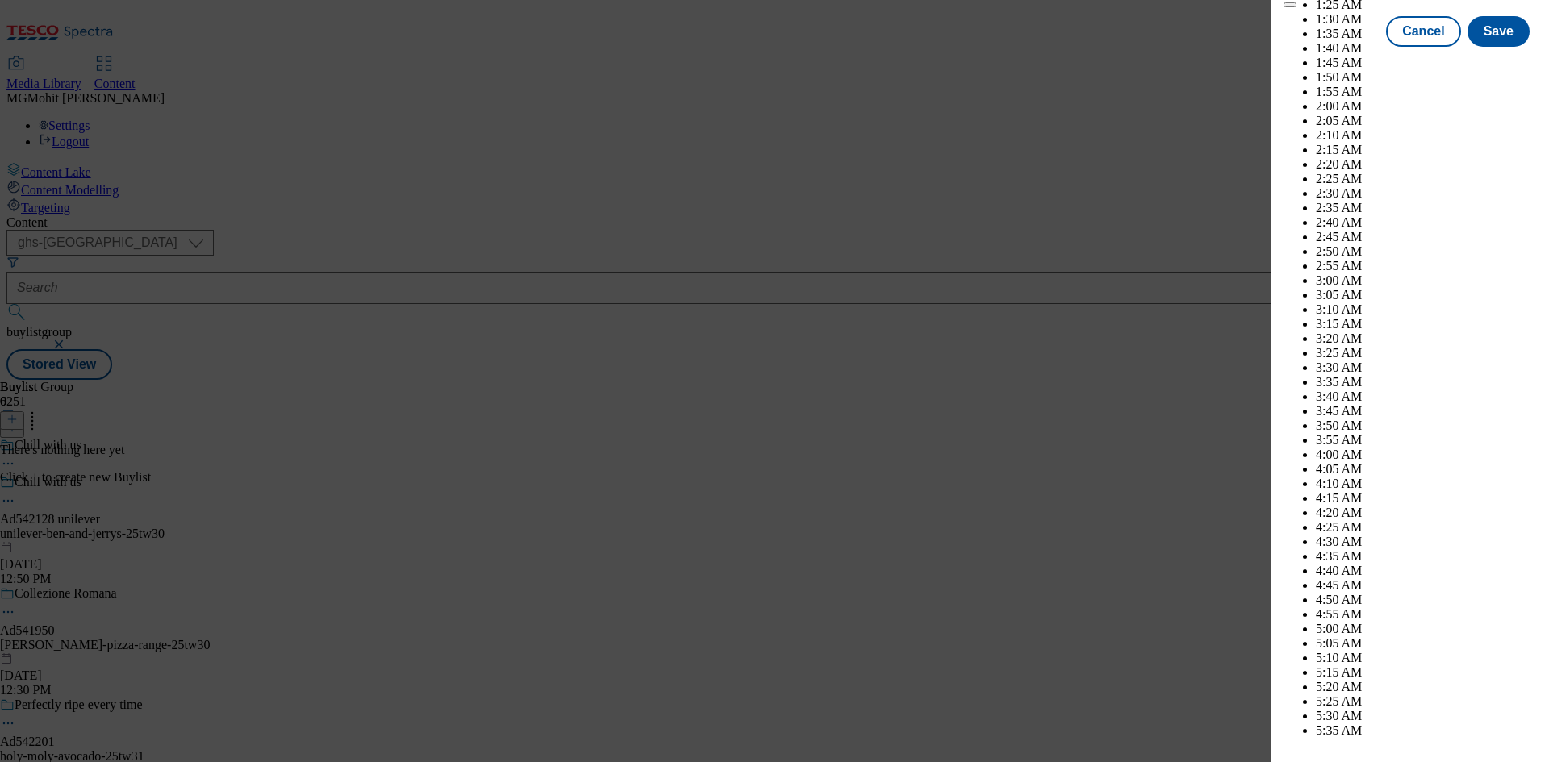
scroll to position [4581, 0]
select select "November"
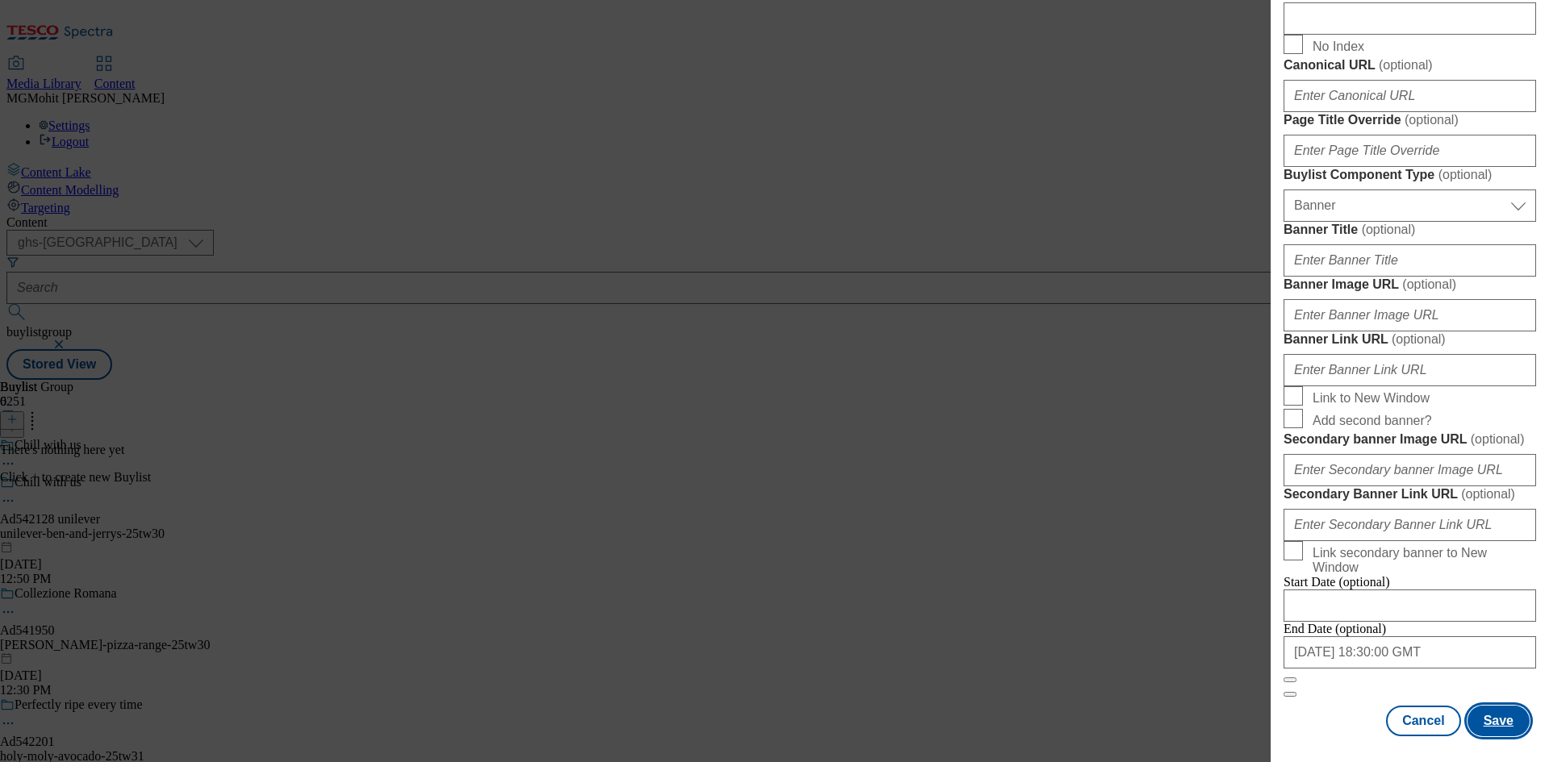
click at [1491, 726] on button "Save" at bounding box center [1498, 721] width 62 height 31
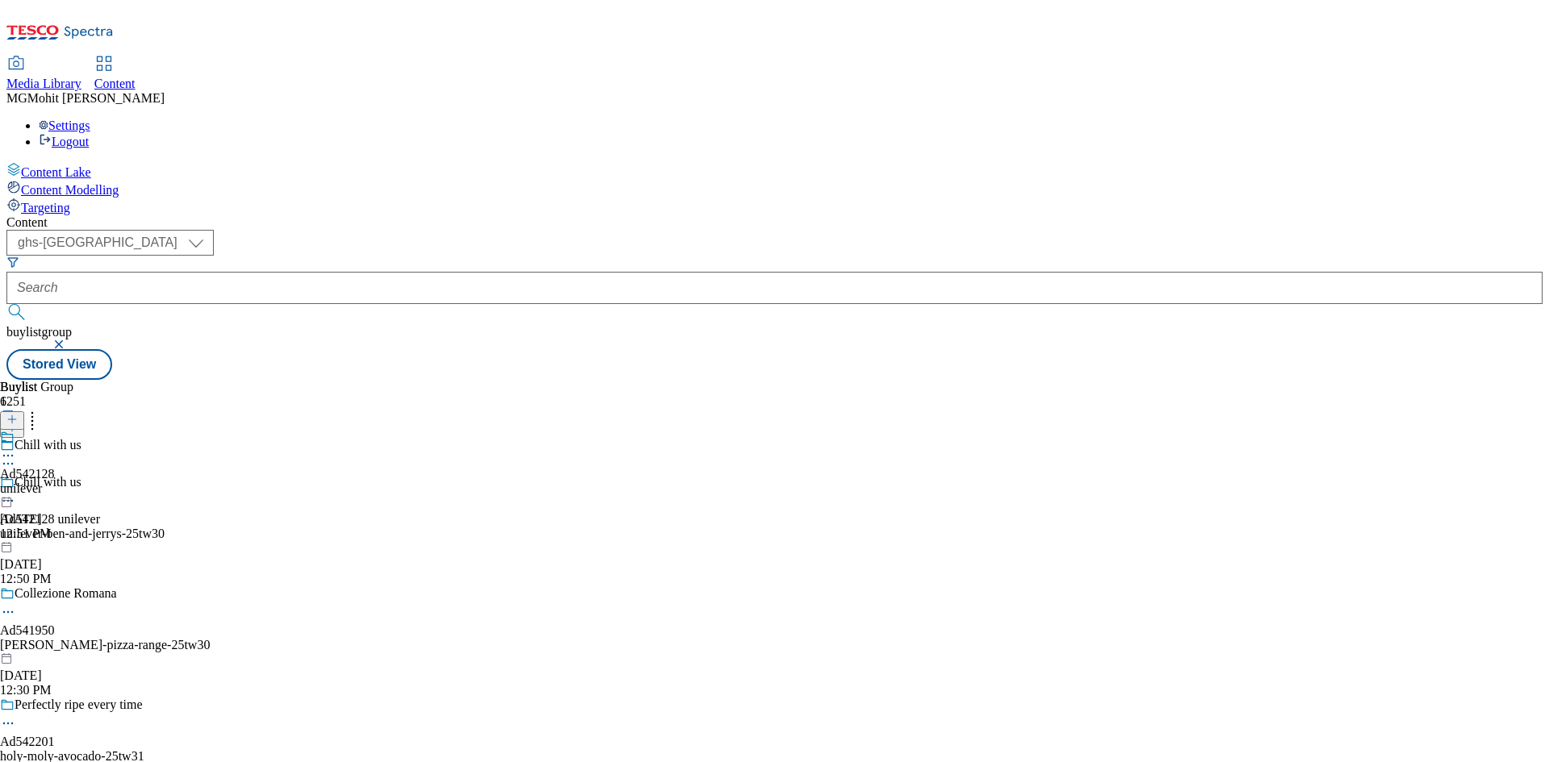
click at [55, 482] on div "unilever" at bounding box center [27, 489] width 55 height 15
click at [18, 414] on icon at bounding box center [11, 419] width 11 height 11
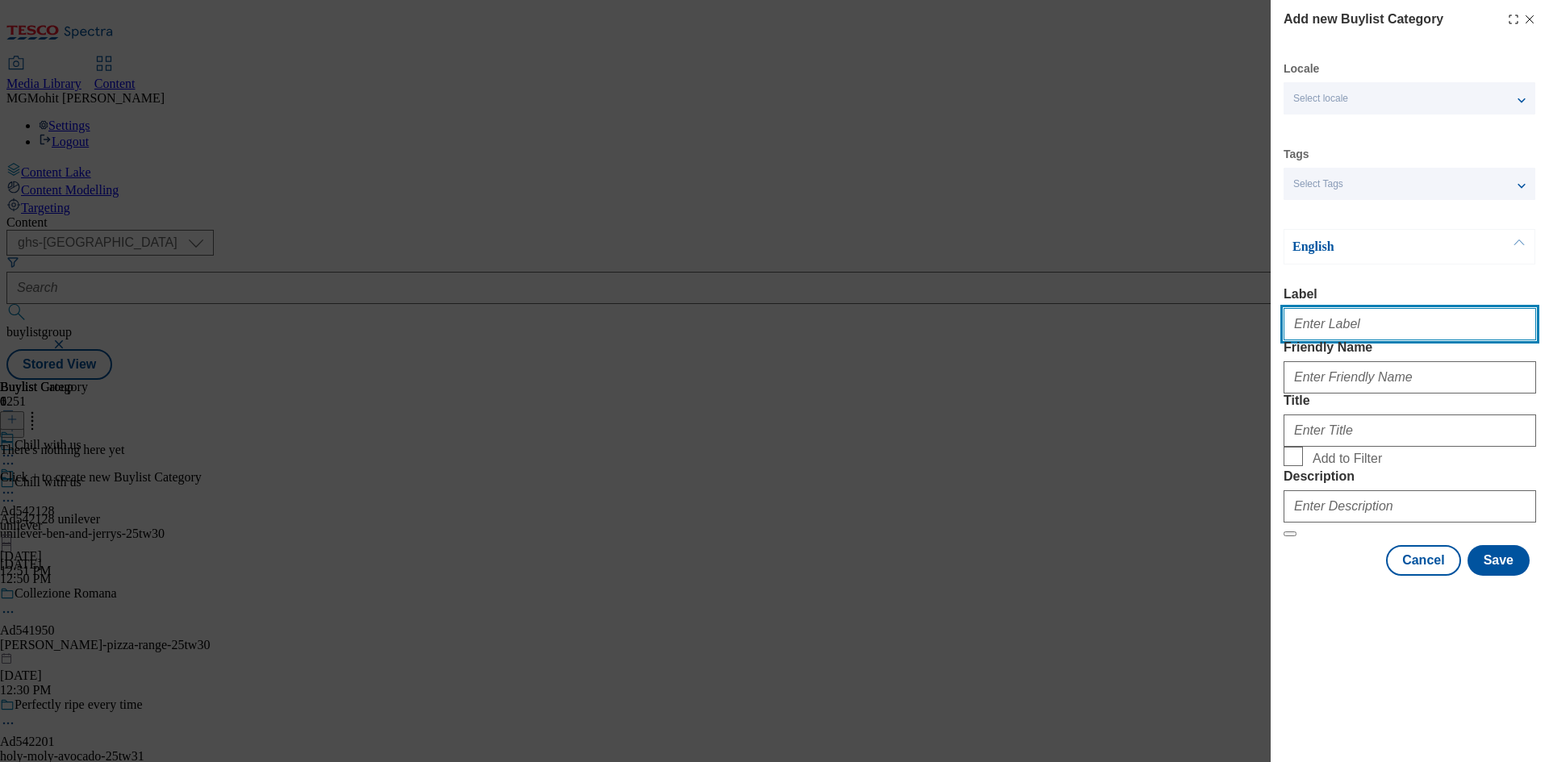
click at [1341, 333] on input "Label" at bounding box center [1409, 324] width 252 height 32
paste input "Ad542128"
type input "Ad542128"
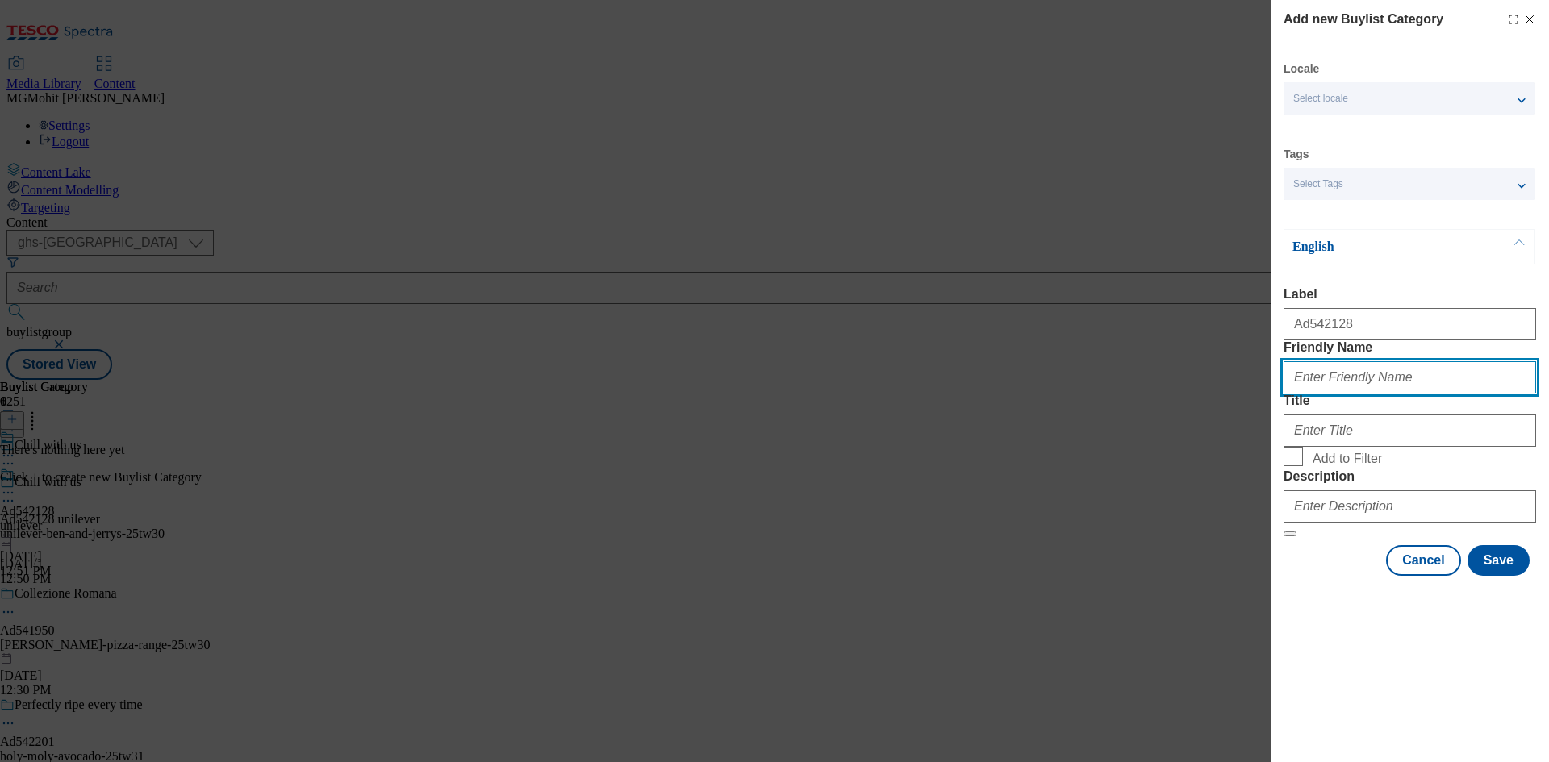
paste input "unilever-ben-and-jerrys"
type input "unilever-ben-and-jerrys"
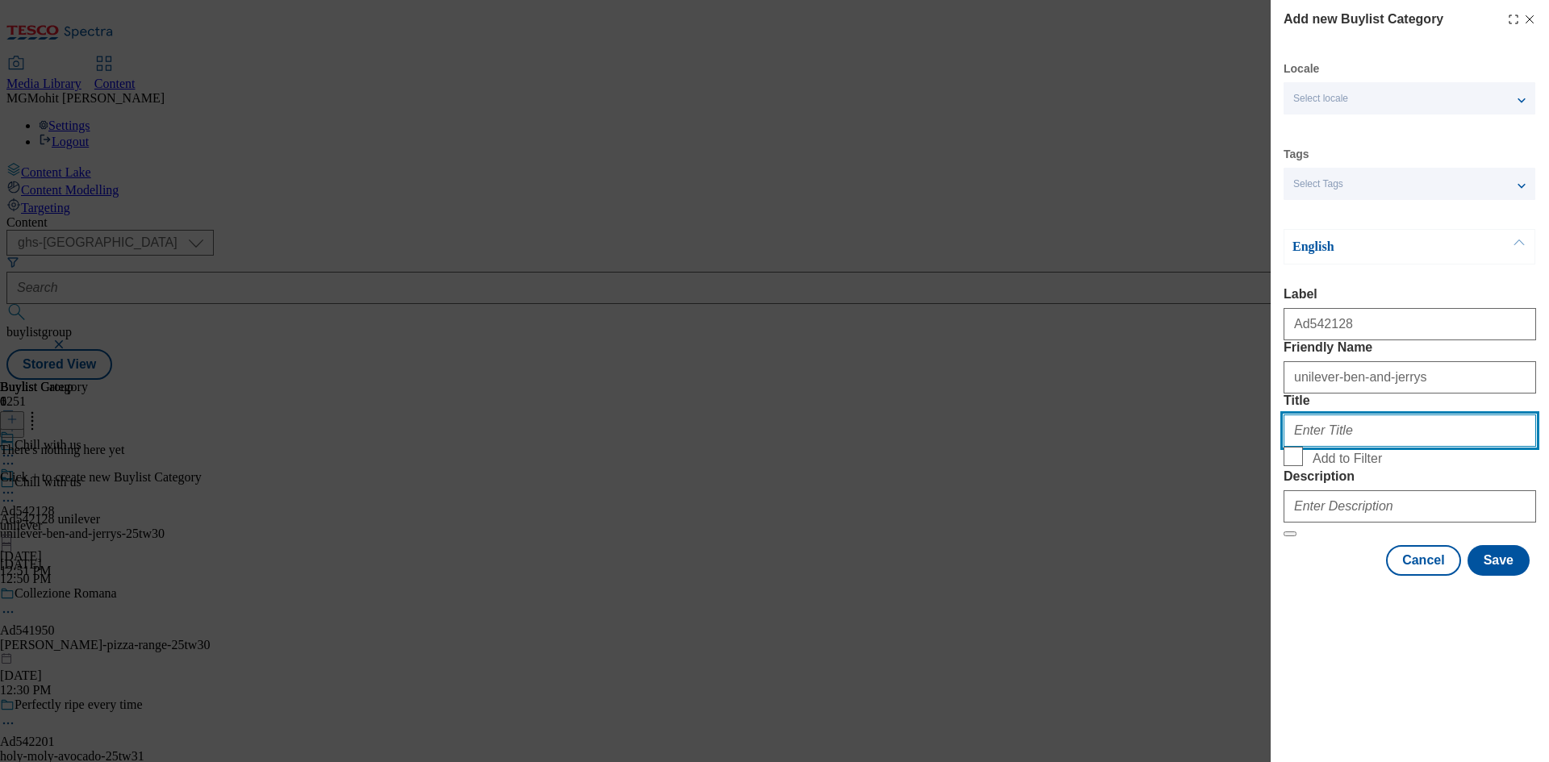
click at [1344, 447] on input "Title" at bounding box center [1409, 431] width 252 height 32
paste input "Unilever"
type input "Unilever"
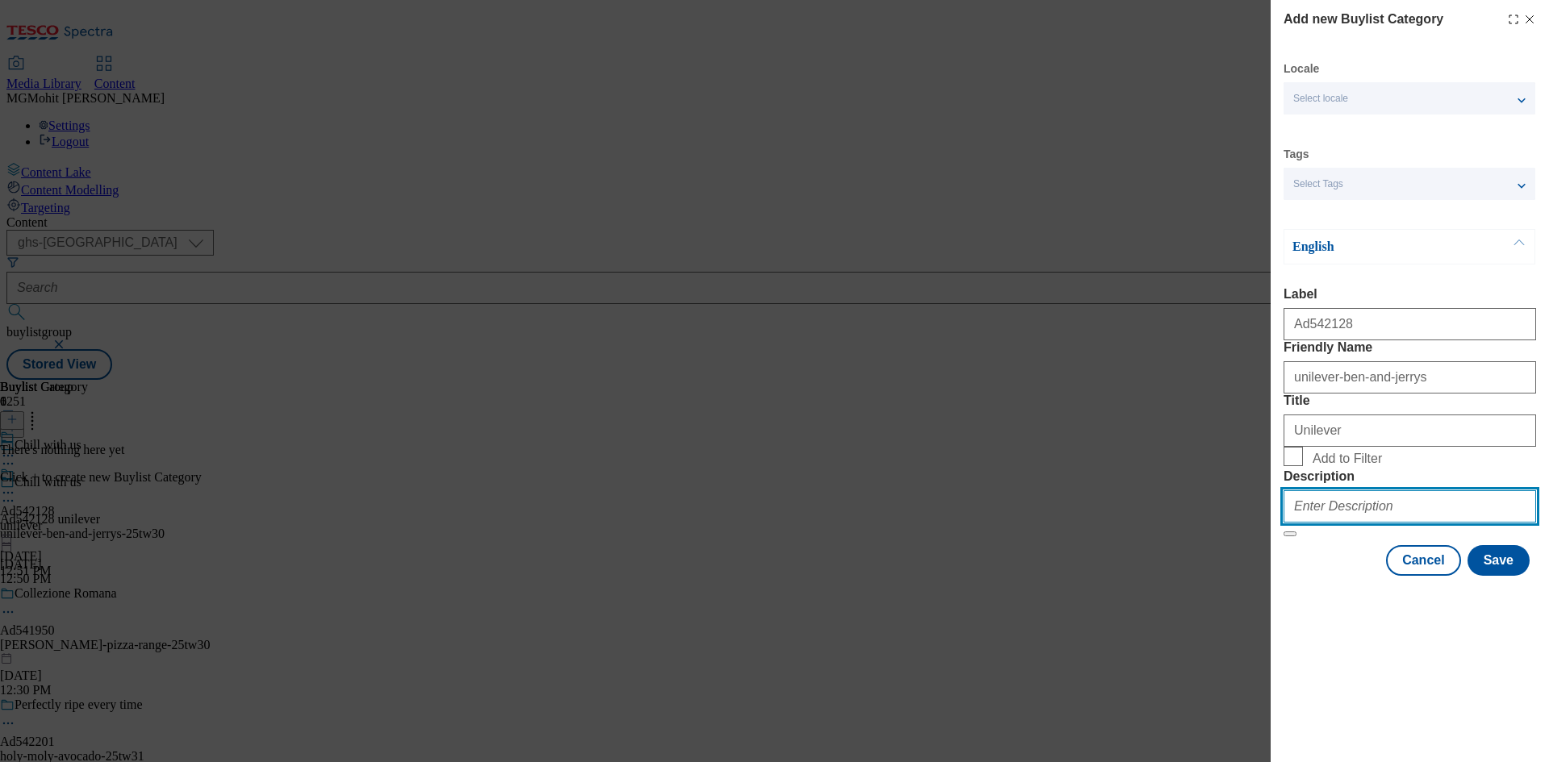
click at [1357, 523] on input "Description" at bounding box center [1409, 506] width 252 height 32
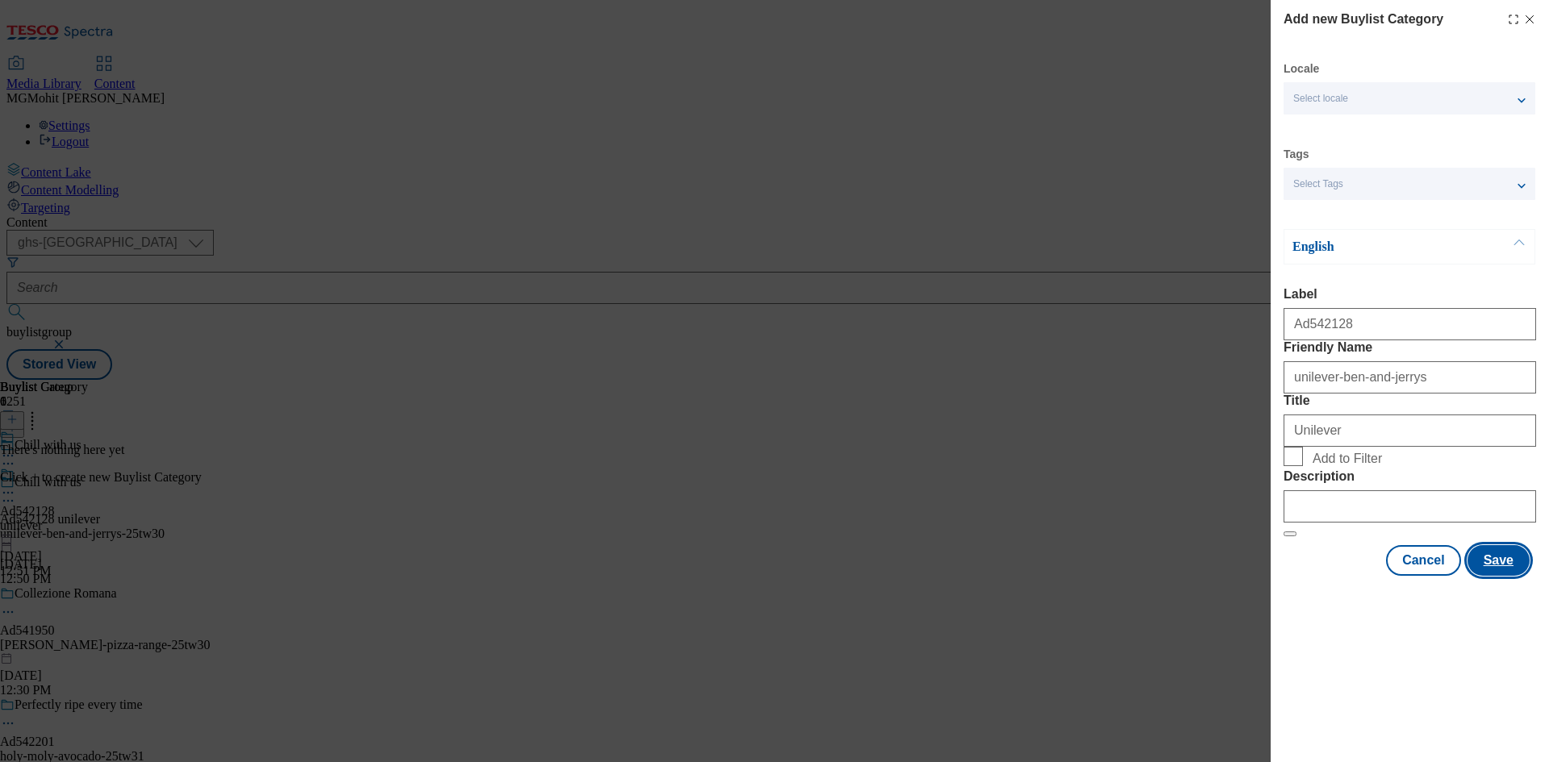
click at [1498, 576] on button "Save" at bounding box center [1498, 560] width 62 height 31
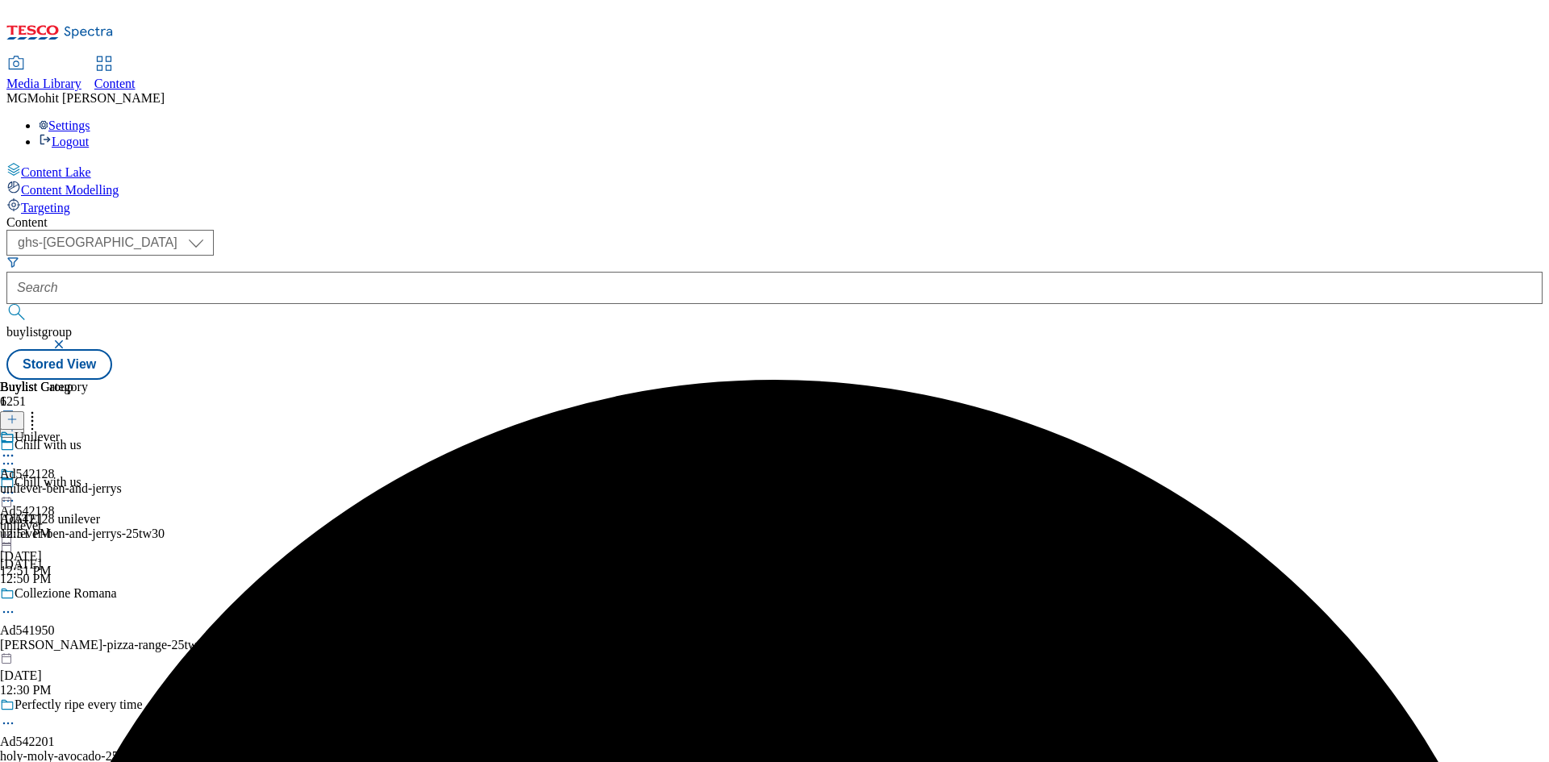
click at [122, 482] on div "unilever-ben-and-jerrys" at bounding box center [61, 489] width 122 height 15
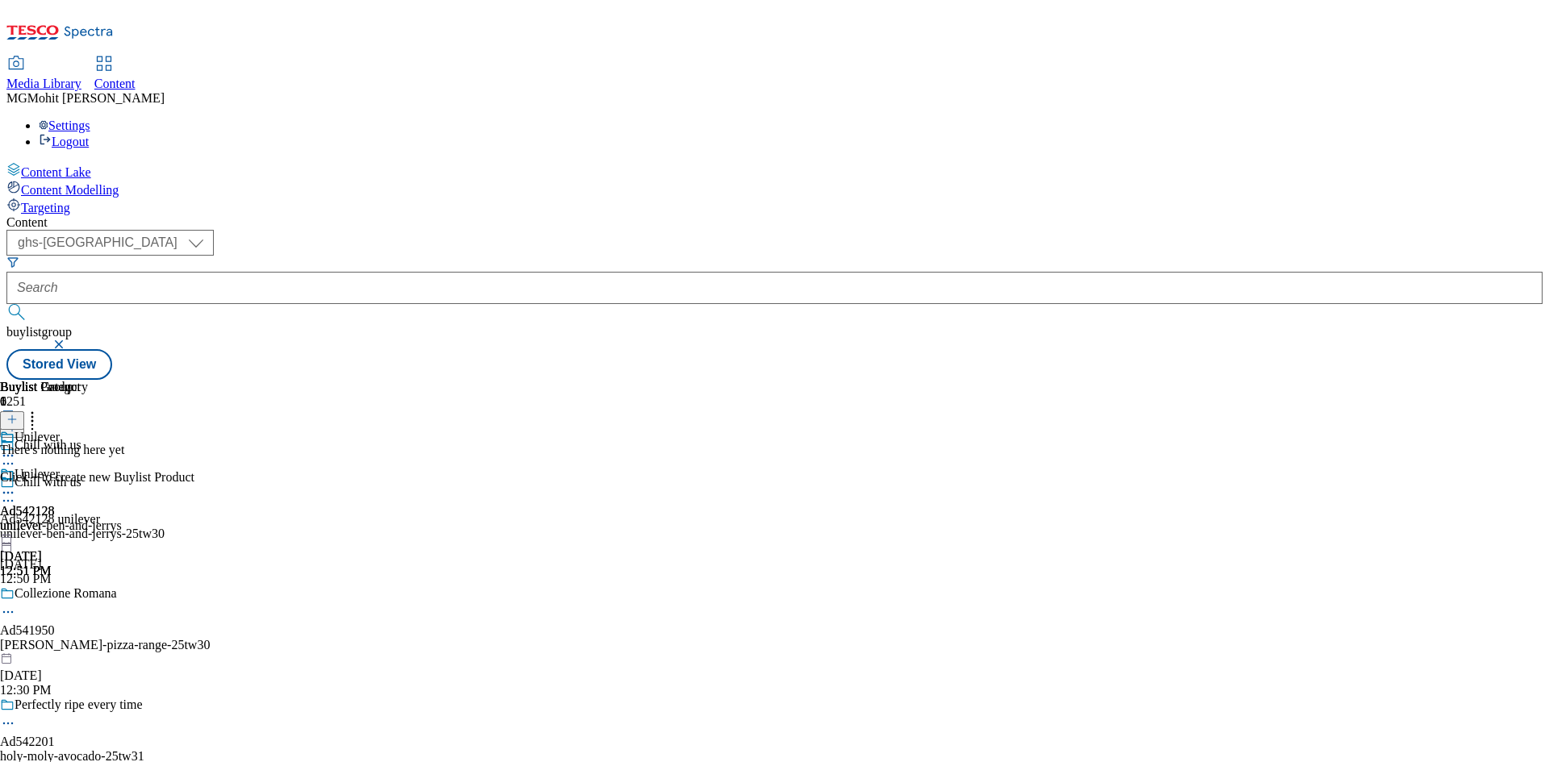
click at [18, 414] on icon at bounding box center [11, 419] width 11 height 11
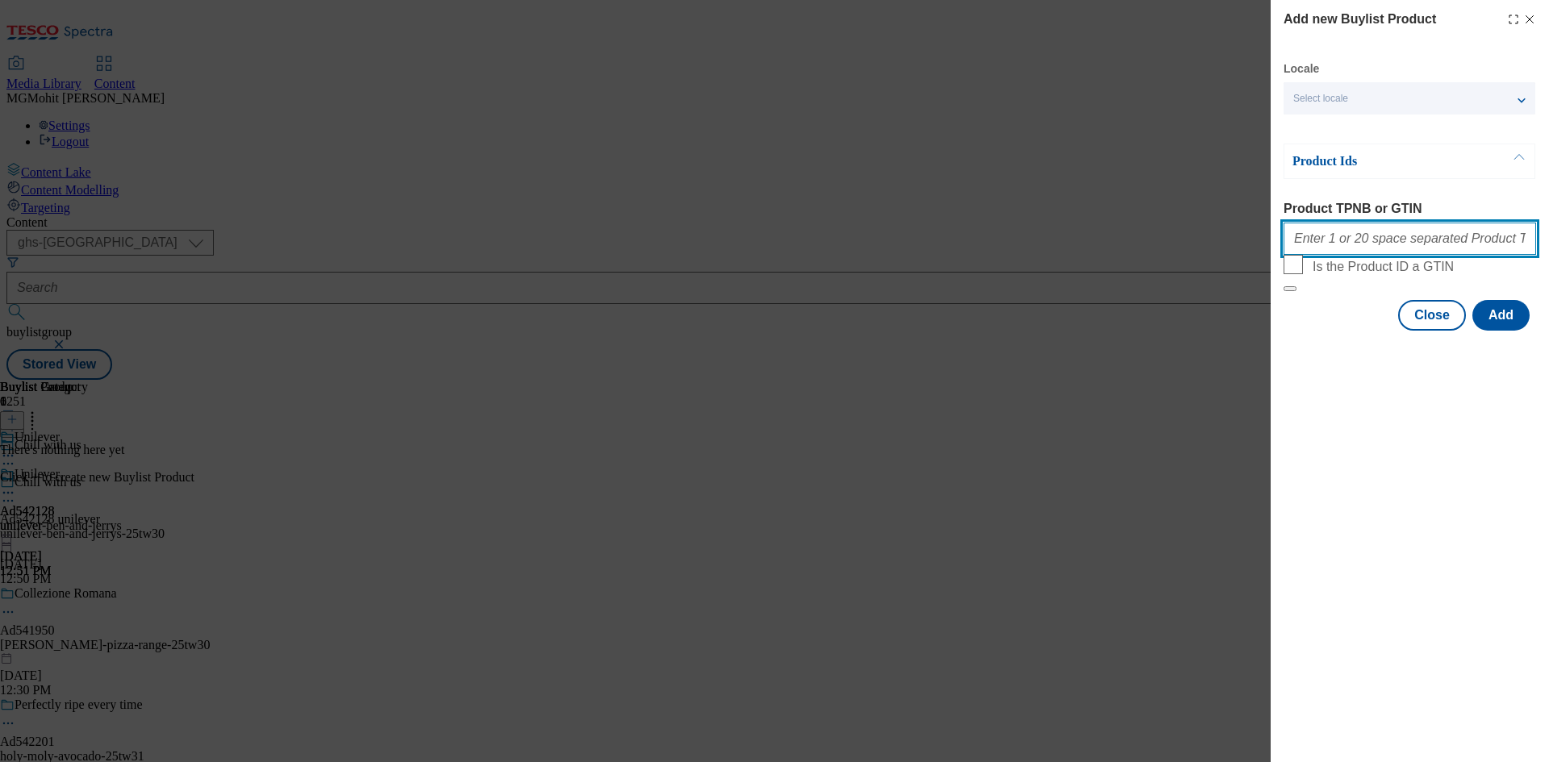
click at [1355, 248] on input "Product TPNB or GTIN" at bounding box center [1409, 239] width 252 height 32
paste input "96298825 91783126 93717376"
type input "96298825 91783126 93717376"
click at [1494, 331] on button "Add" at bounding box center [1500, 315] width 57 height 31
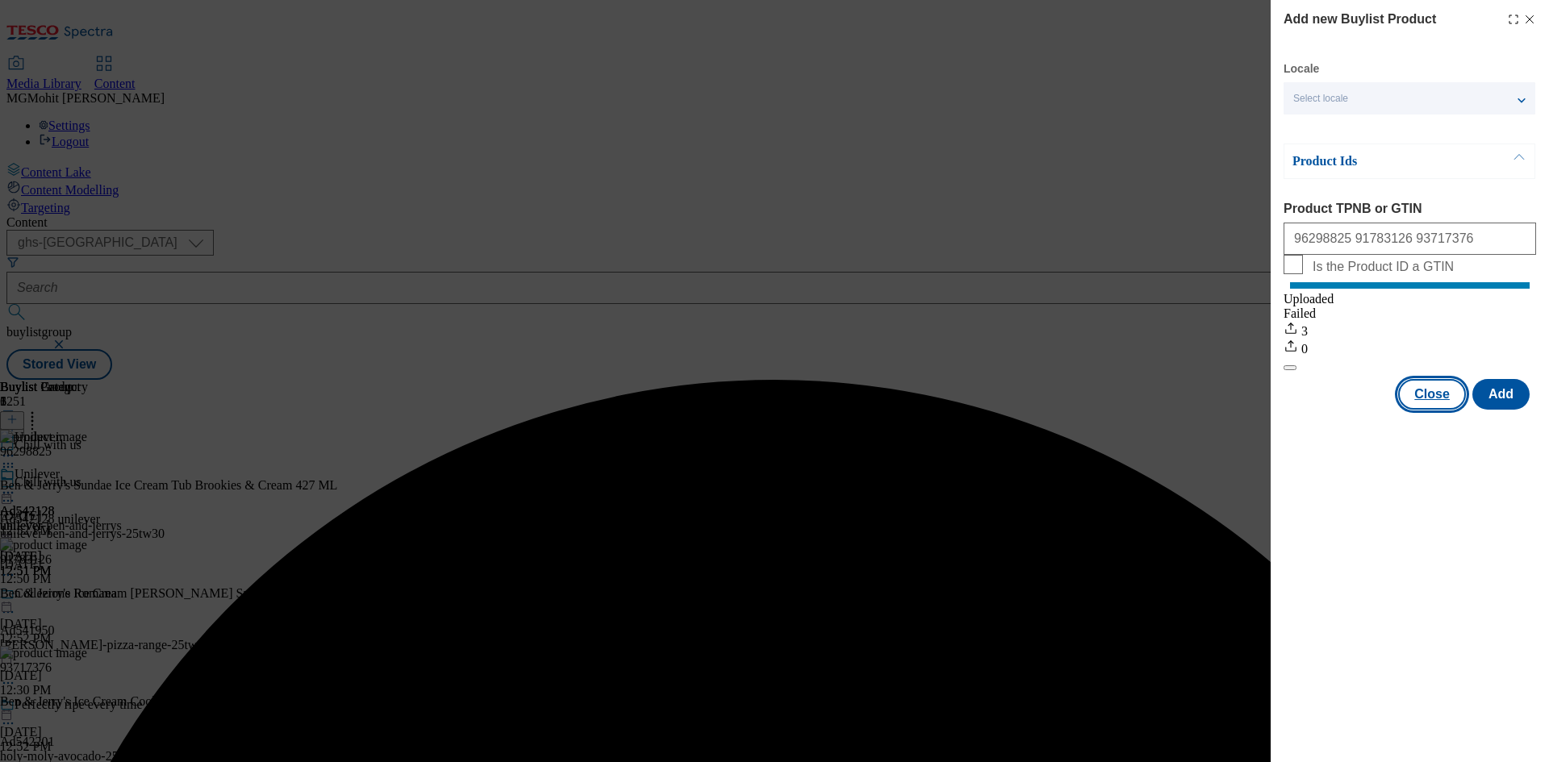
click at [1422, 410] on button "Close" at bounding box center [1432, 394] width 68 height 31
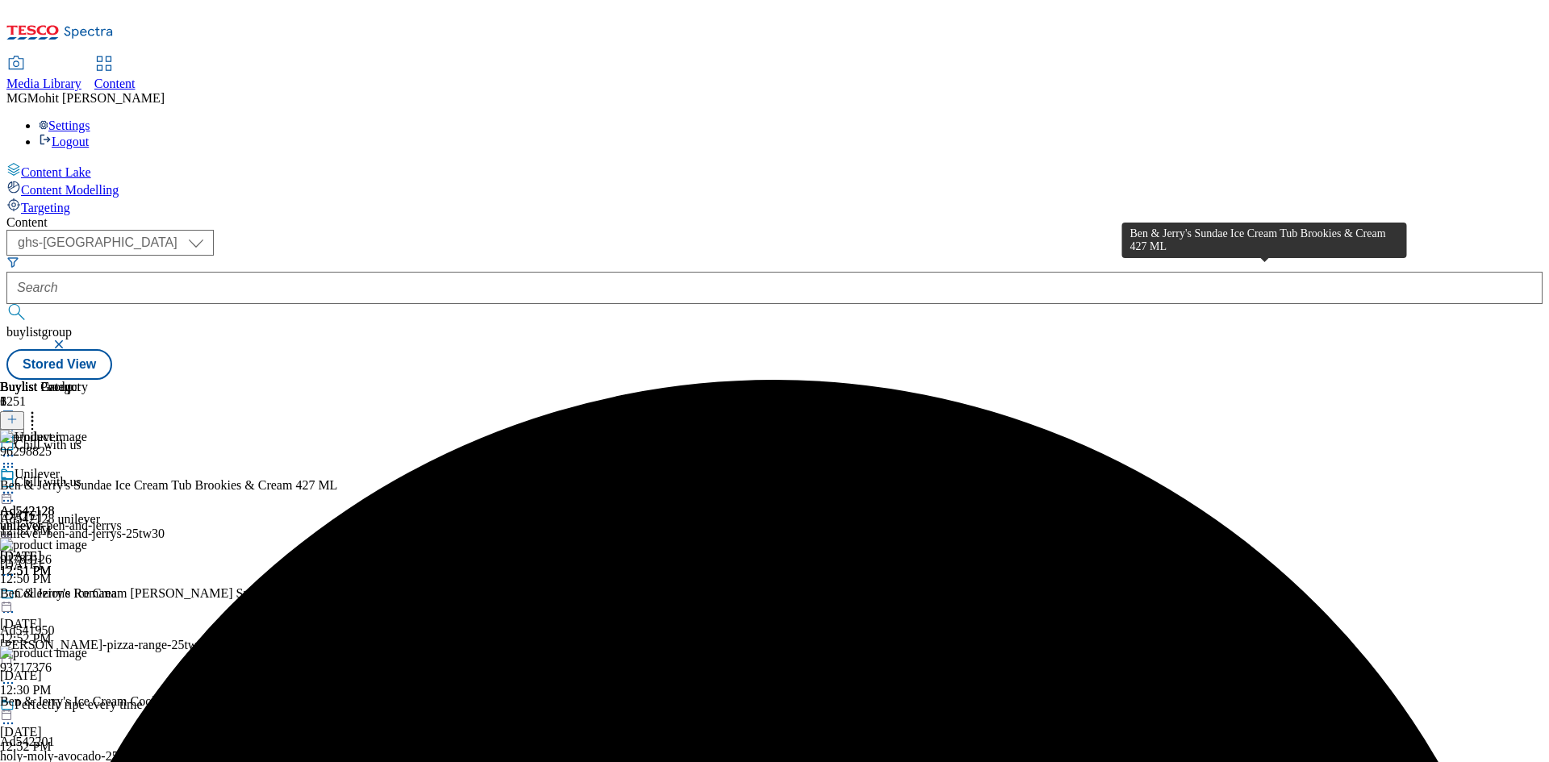
click at [337, 478] on div "Ben & Jerry's Sundae Ice Cream Tub Brookies & Cream 427 ML" at bounding box center [168, 485] width 337 height 15
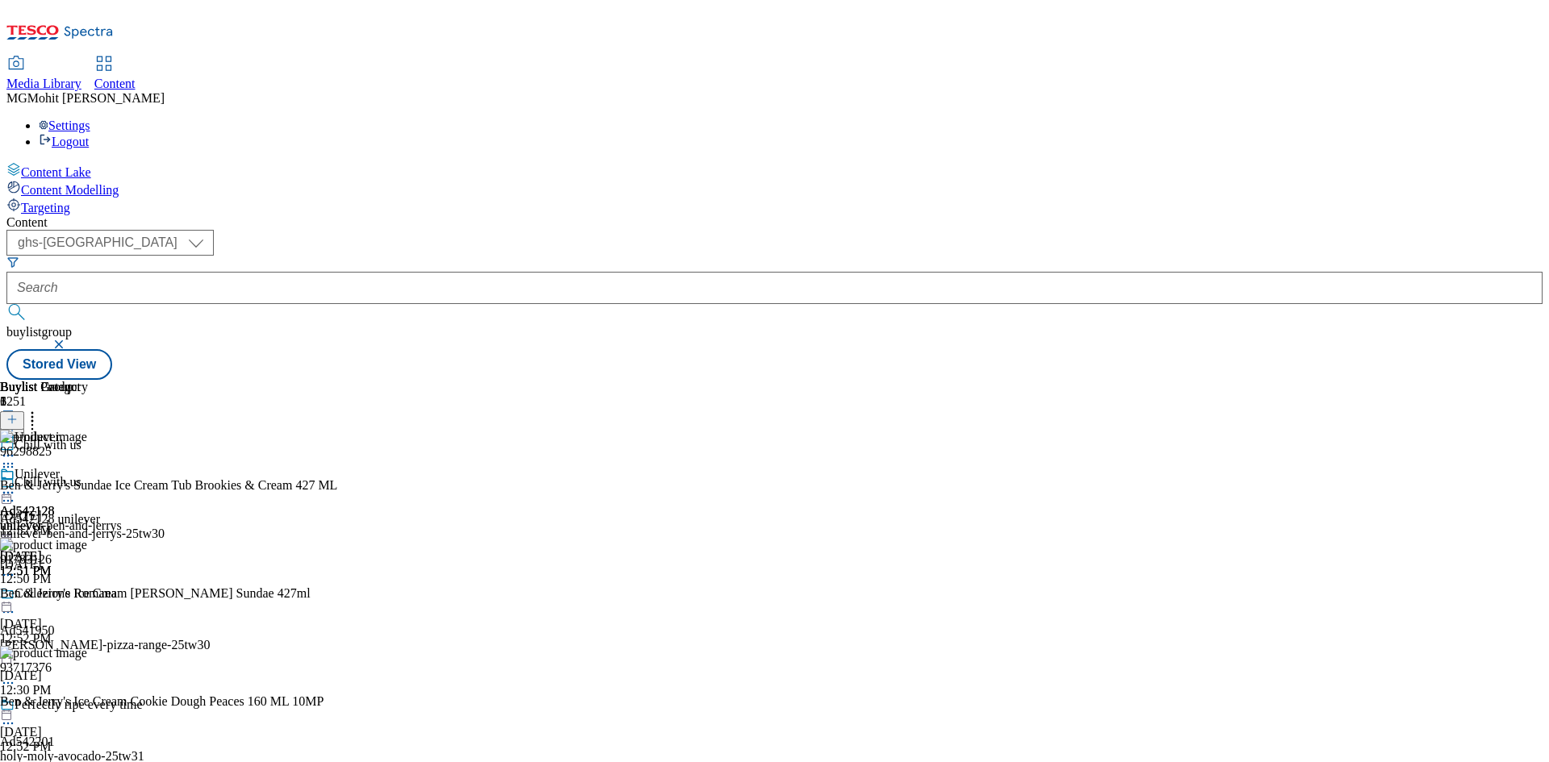
click at [16, 485] on icon at bounding box center [8, 493] width 16 height 16
click at [69, 521] on span "Edit" at bounding box center [59, 527] width 19 height 12
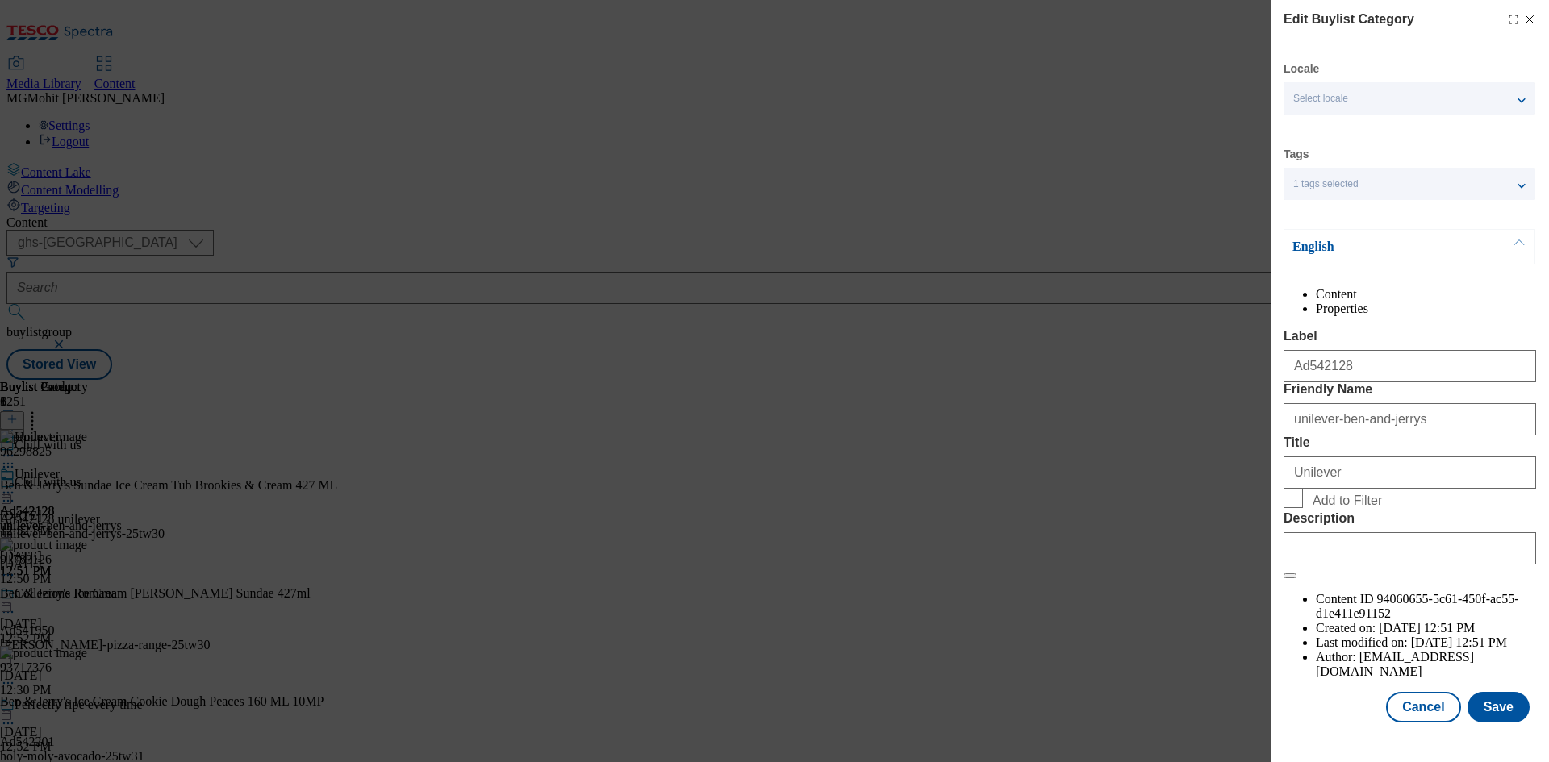
scroll to position [31, 0]
click at [1369, 565] on input "Description" at bounding box center [1409, 548] width 252 height 32
paste input "Ben & Jerry's Sundae Ice Cream Tub Brookies & Cream 427 ML"
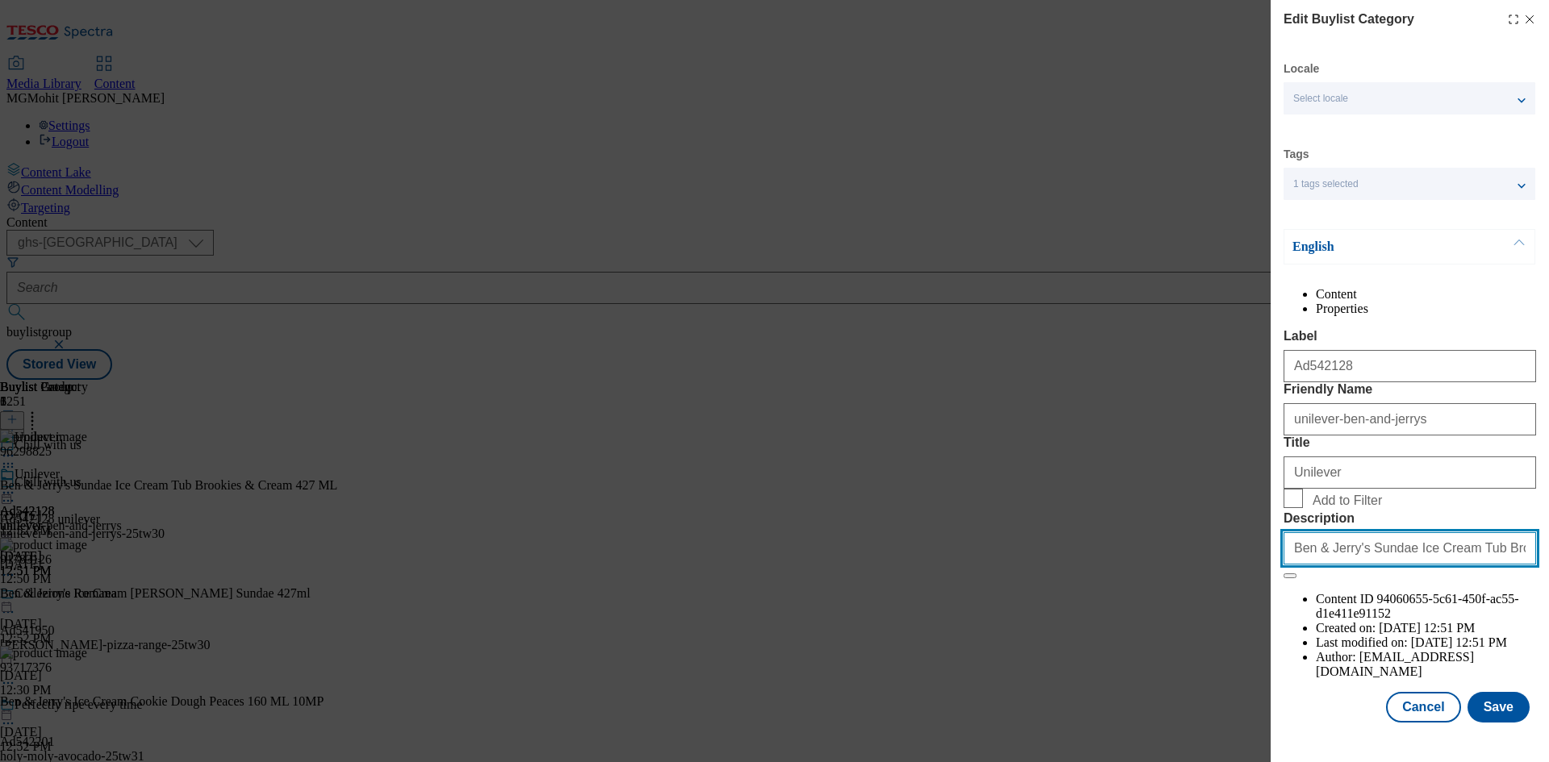
scroll to position [0, 55]
type input "Ben & Jerry's Sundae Ice Cream Tub Brookies & Cream 427 ML"
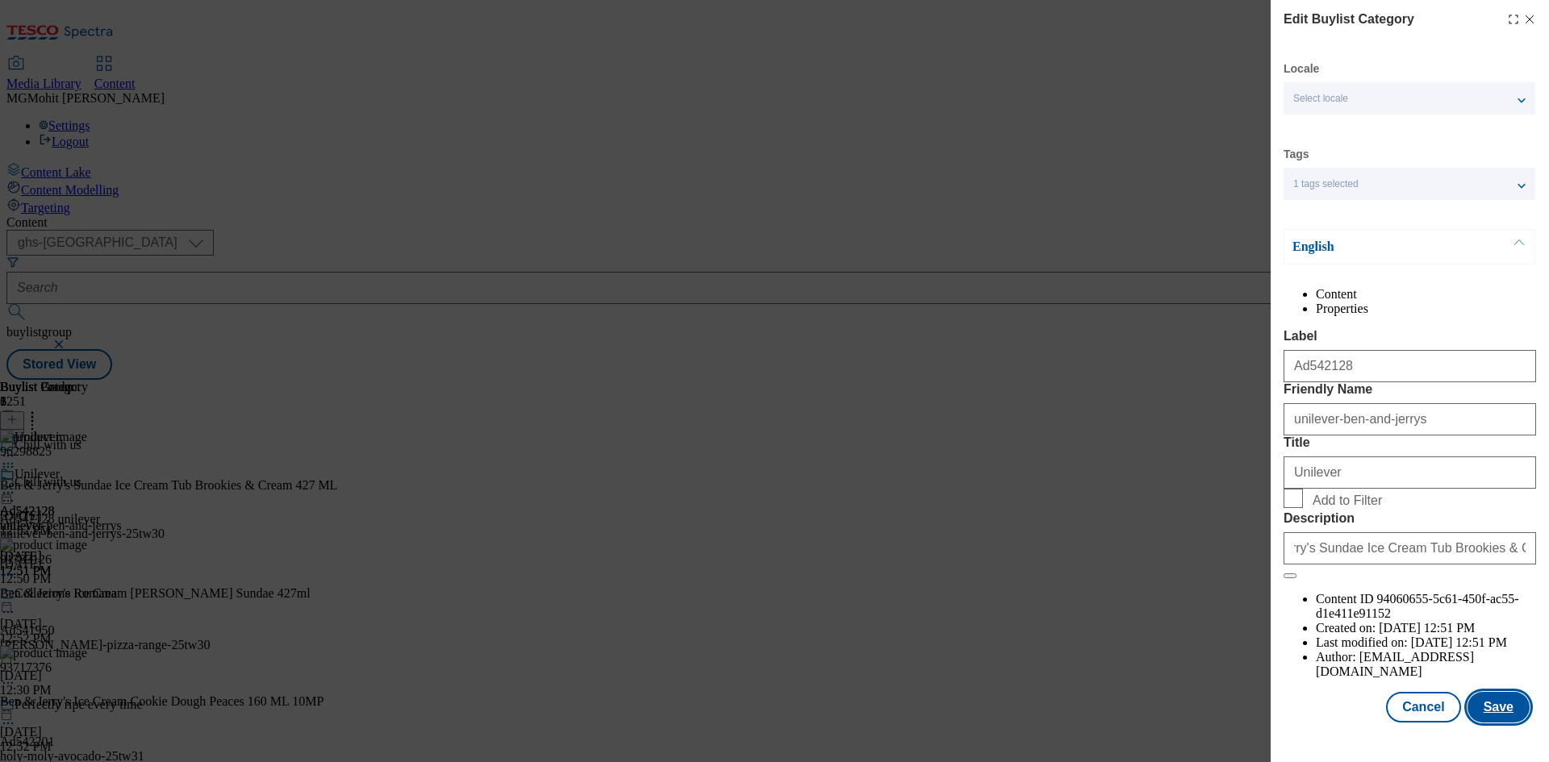
click at [1496, 723] on button "Save" at bounding box center [1498, 707] width 62 height 31
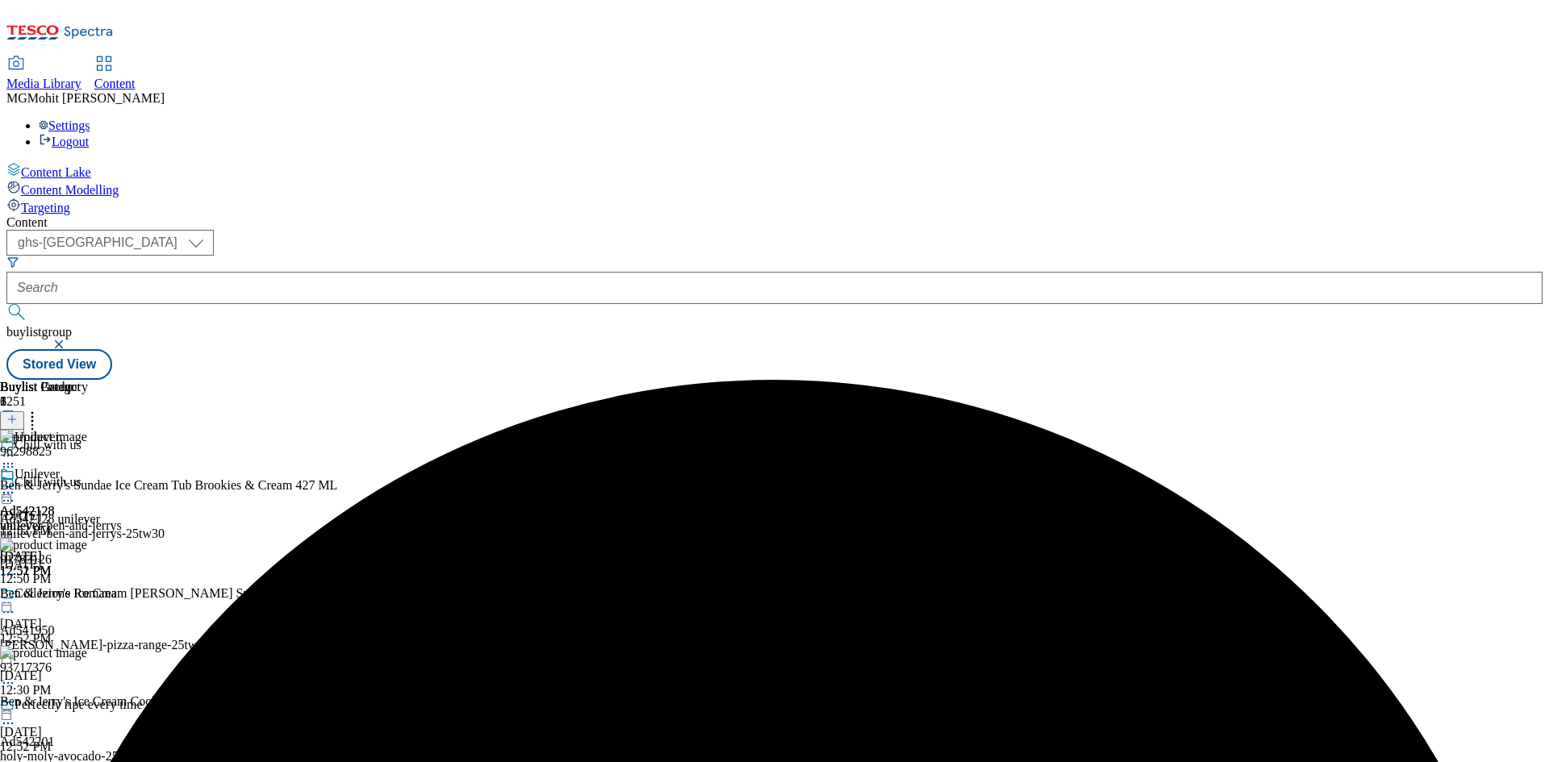
click at [16, 485] on icon at bounding box center [8, 493] width 16 height 16
click at [69, 521] on span "Edit" at bounding box center [59, 527] width 19 height 12
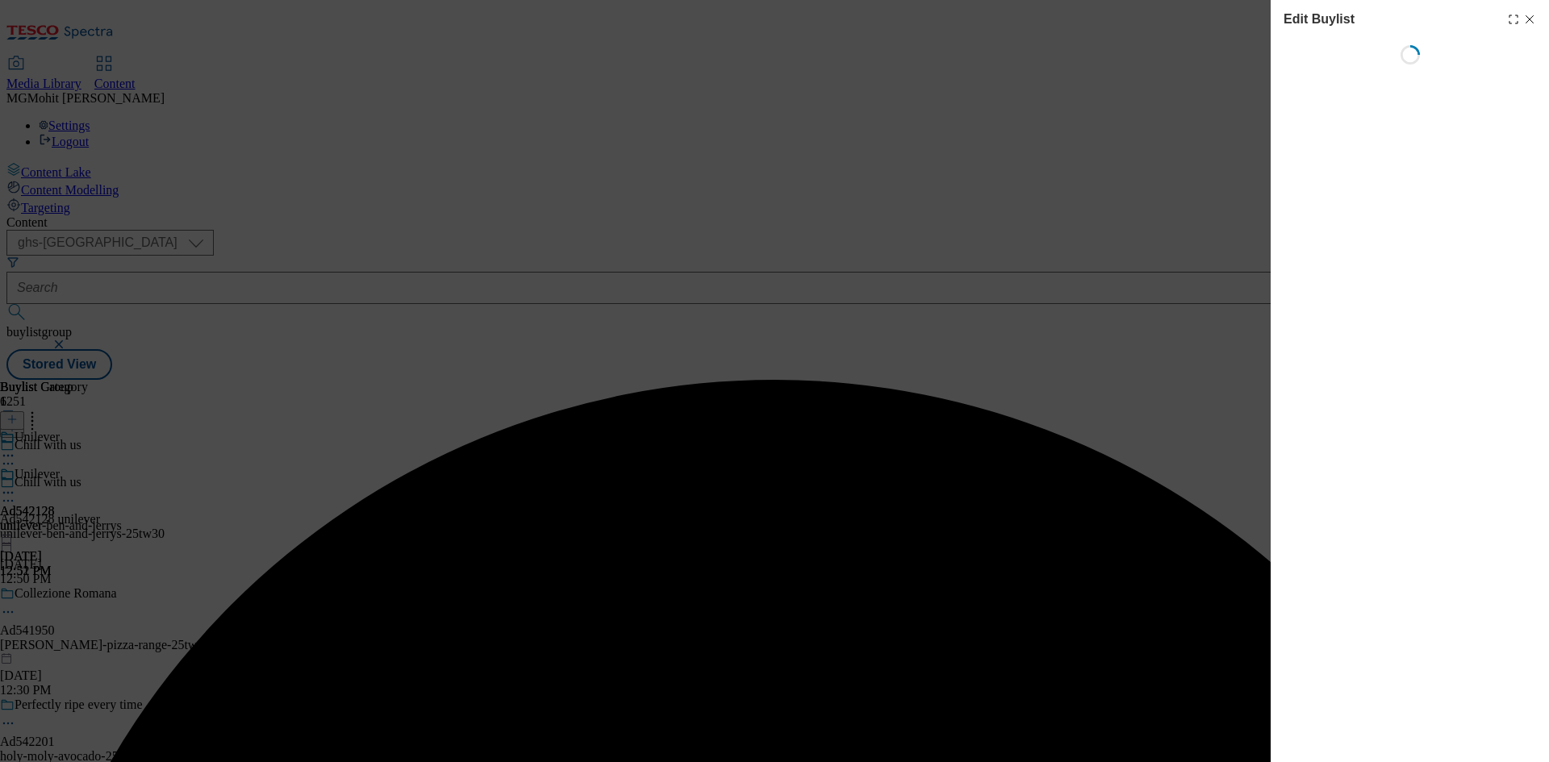
select select "tactical"
select select "supplier funded short term 1-3 weeks"
select select "dunnhumby"
select select "Banner"
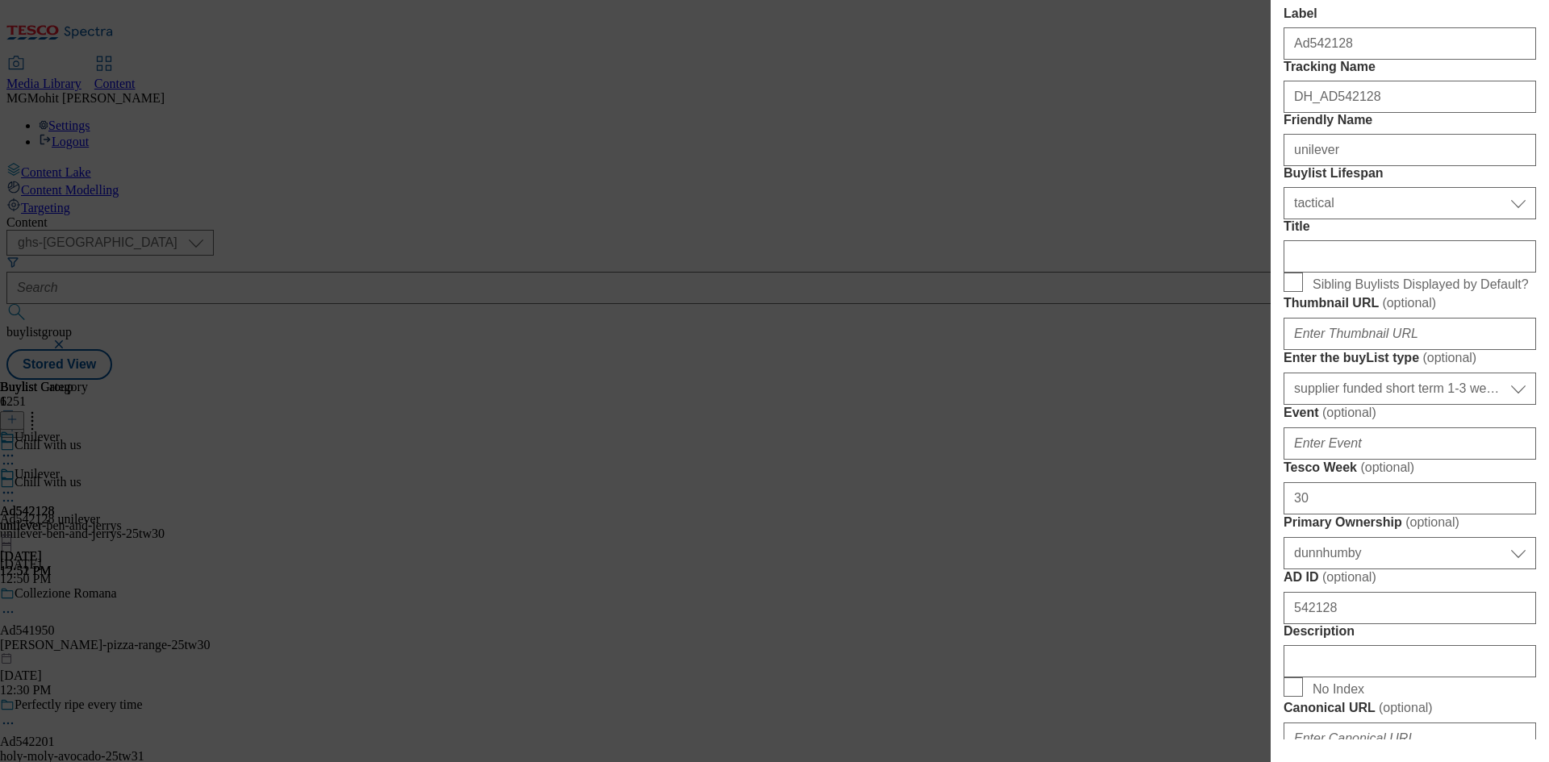
scroll to position [726, 0]
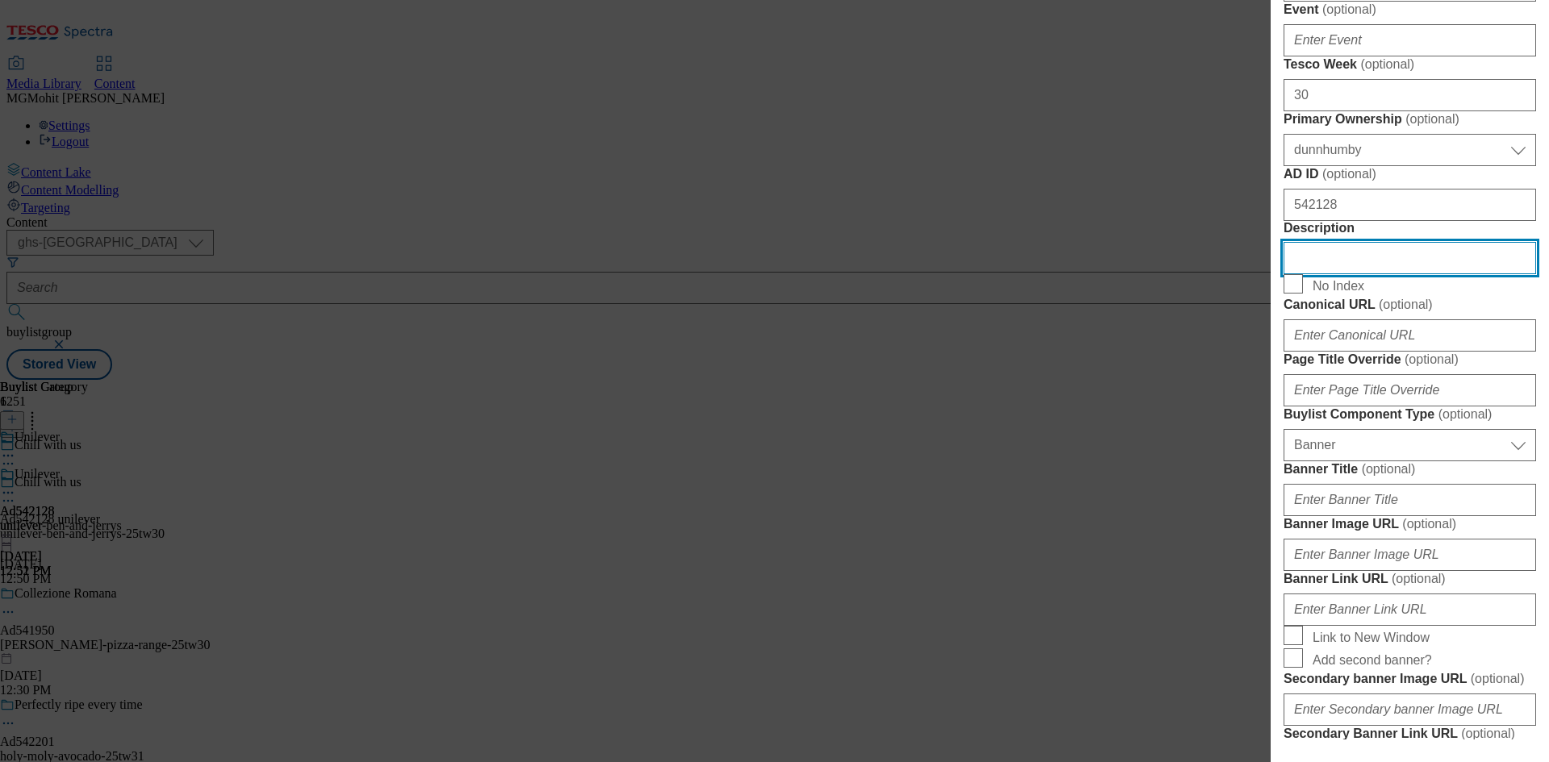
click at [1328, 274] on input "Description" at bounding box center [1409, 258] width 252 height 32
paste input "Ben & Jerry's Sundae Ice Cream Tub Brookies & Cream 427 ML"
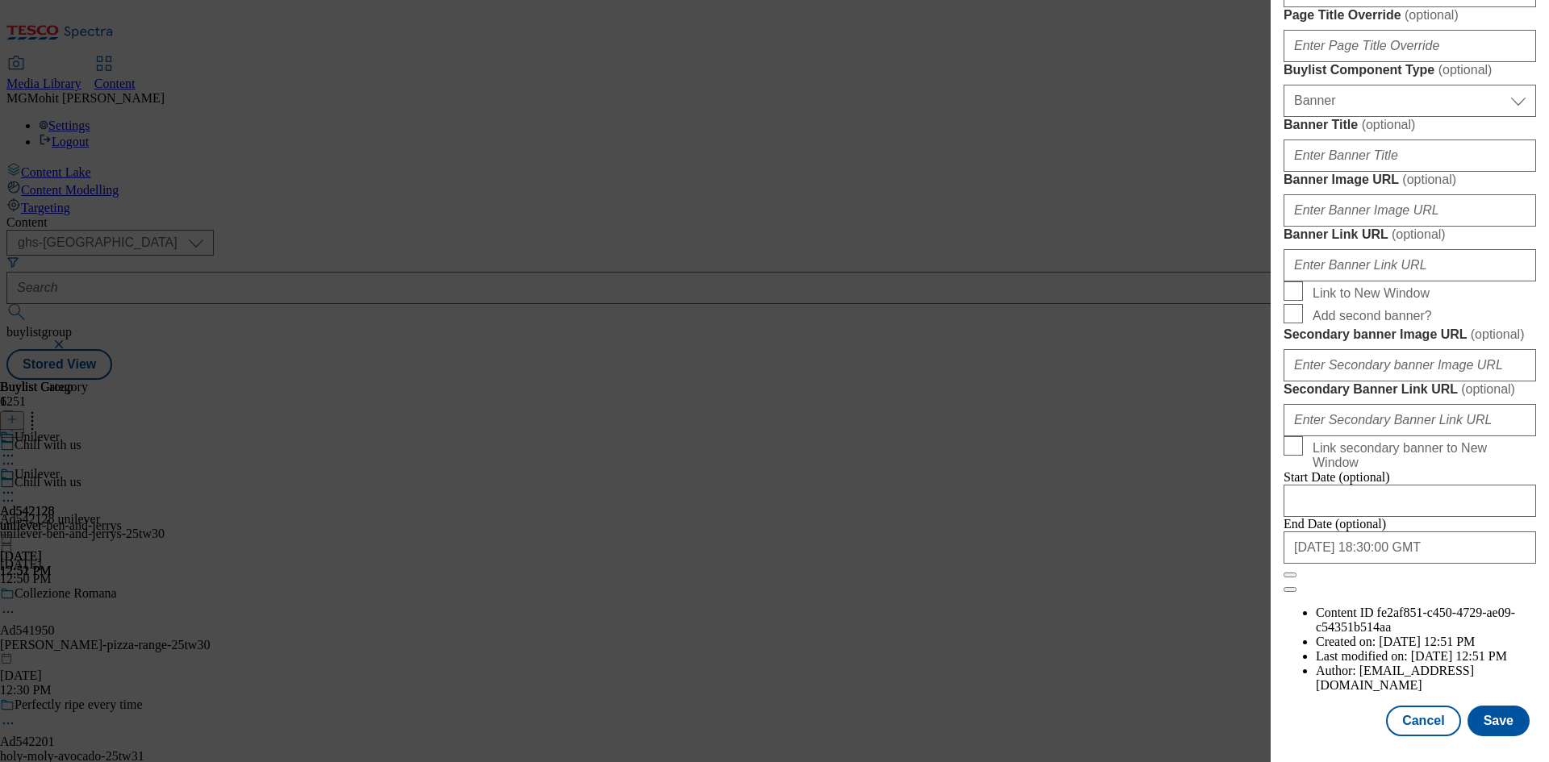
scroll to position [1670, 0]
type input "Ben & Jerry's Sundae Ice Cream Tub Brookies & Cream 427 ML"
click at [1482, 715] on button "Save" at bounding box center [1498, 721] width 62 height 31
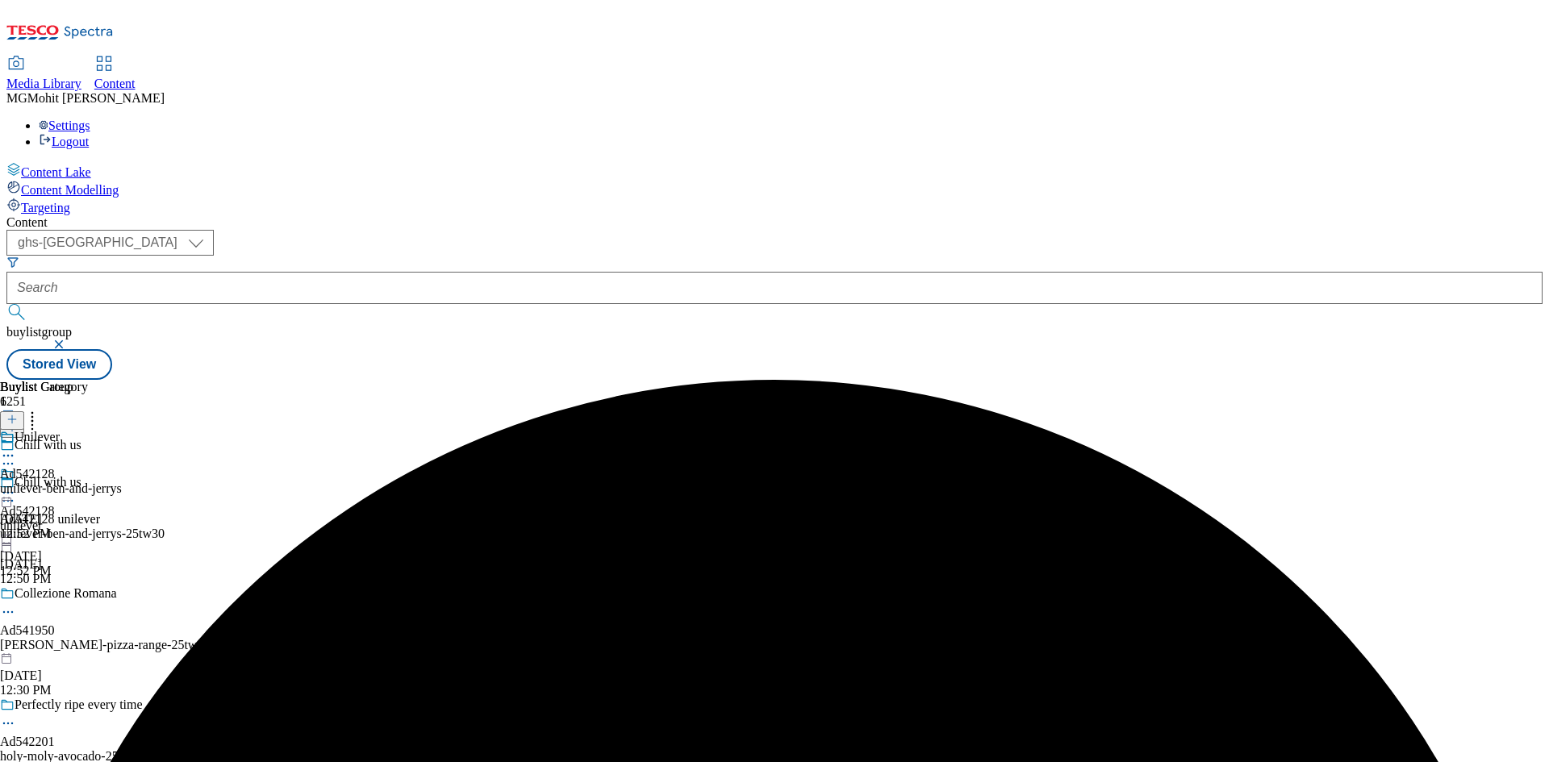
click at [16, 493] on icon at bounding box center [8, 501] width 16 height 16
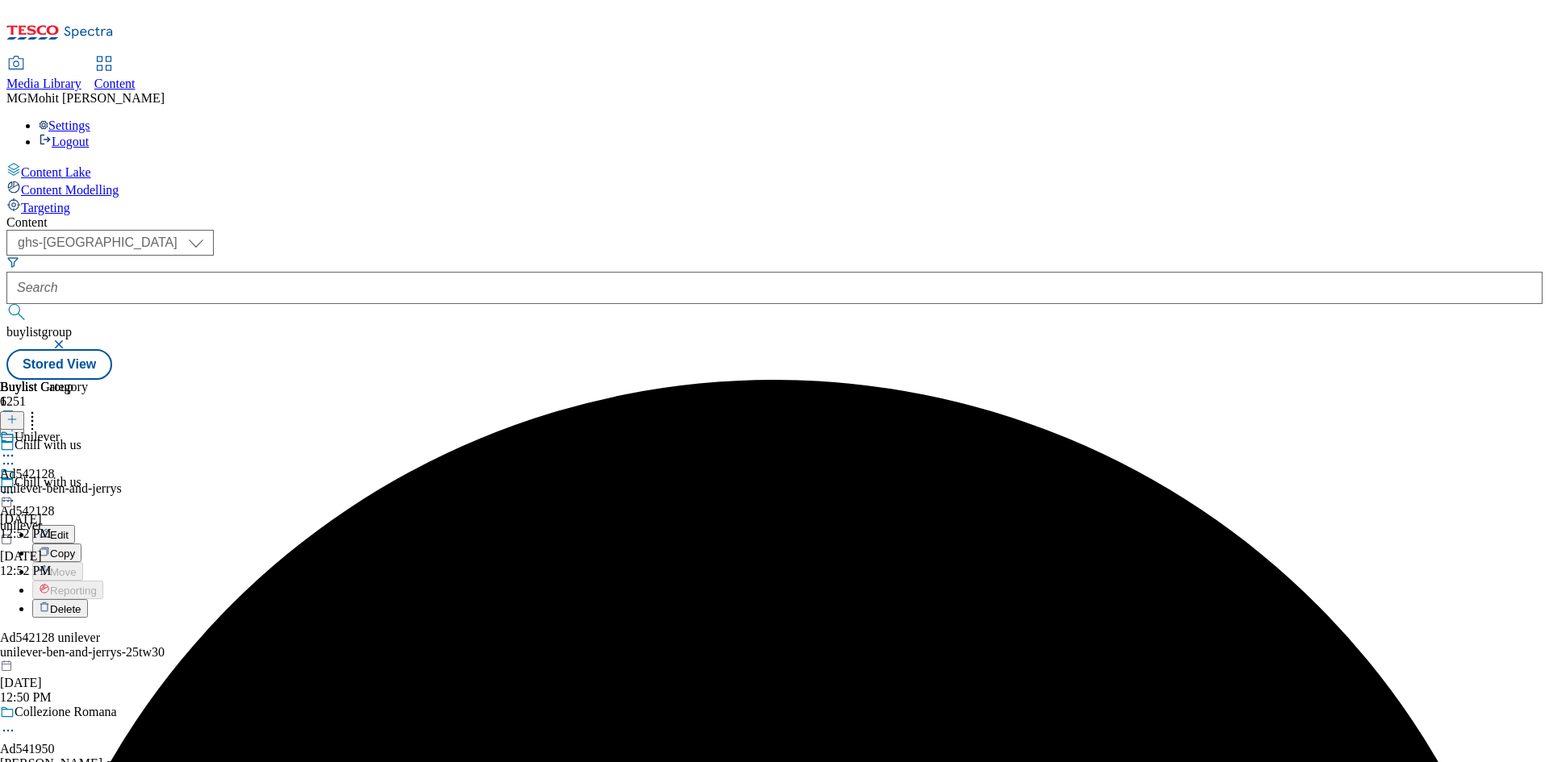
click at [69, 529] on span "Edit" at bounding box center [59, 535] width 19 height 12
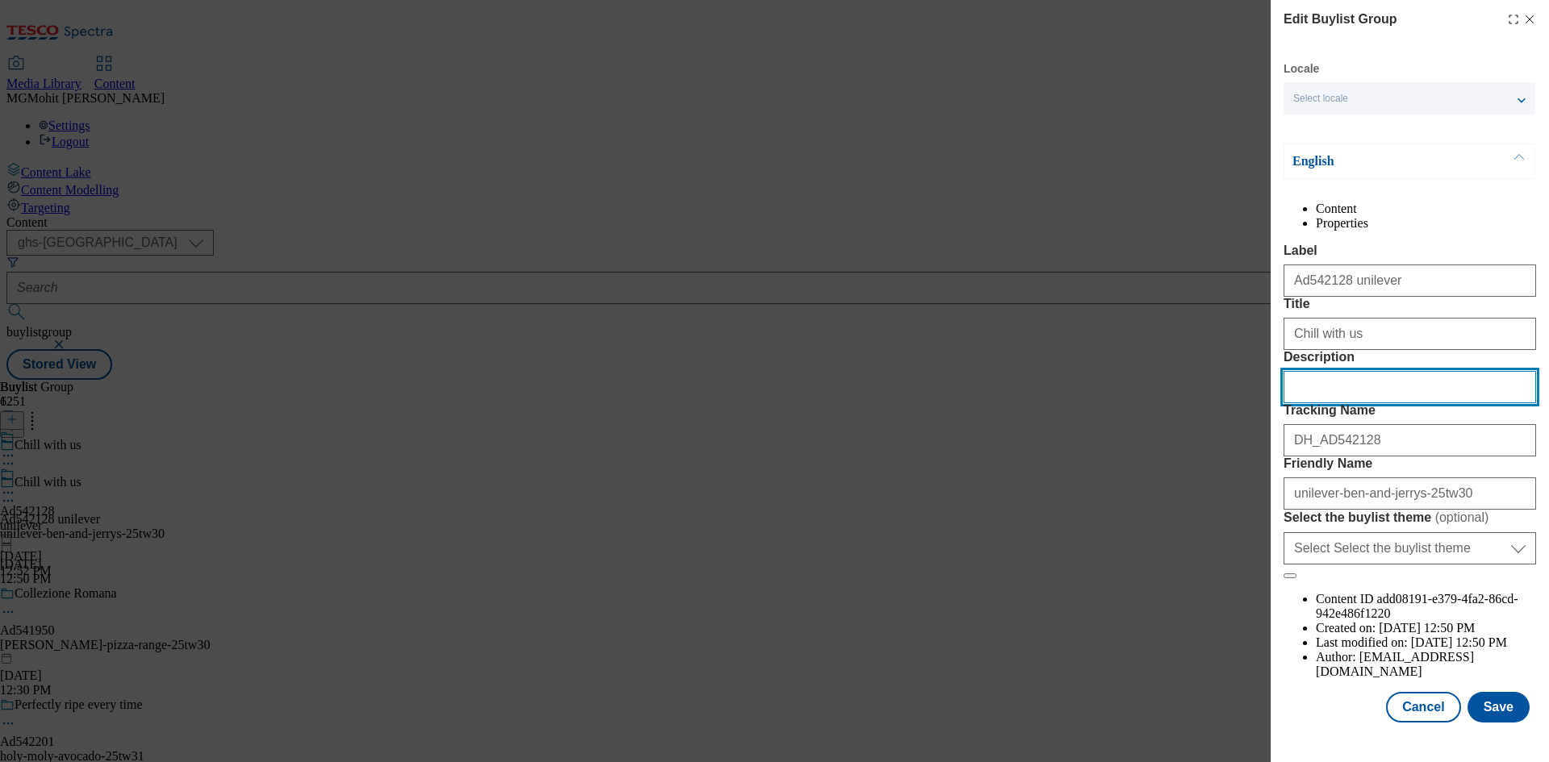
click at [1357, 403] on input "Description" at bounding box center [1409, 387] width 252 height 32
paste input "Ben & Jerry's Sundae Ice Cream Tub Brookies & Cream 427 ML"
type input "Ben & Jerry's Sundae Ice Cream Tub Brookies & Cream 427 ML"
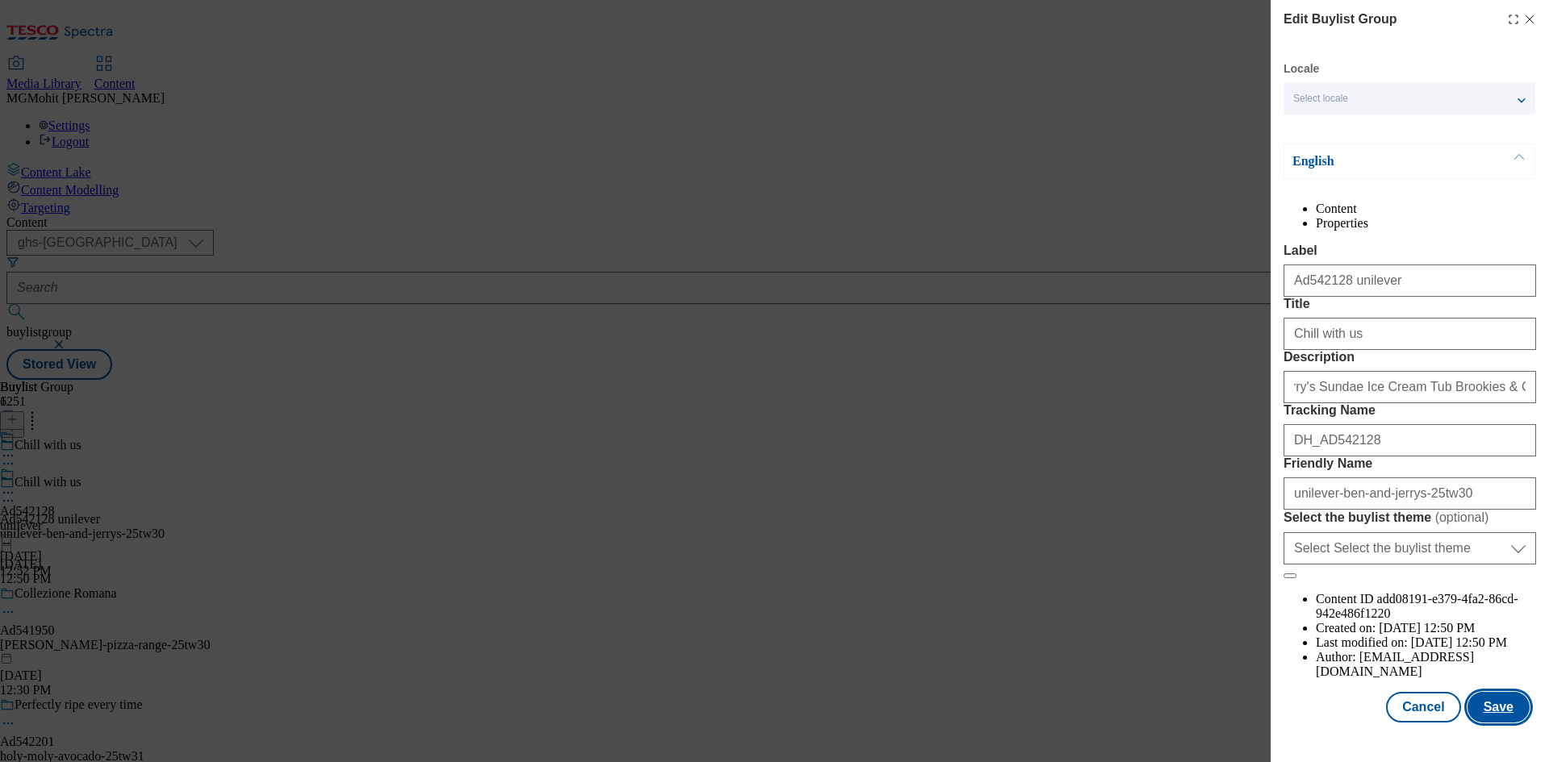
click at [1493, 723] on button "Save" at bounding box center [1498, 707] width 62 height 31
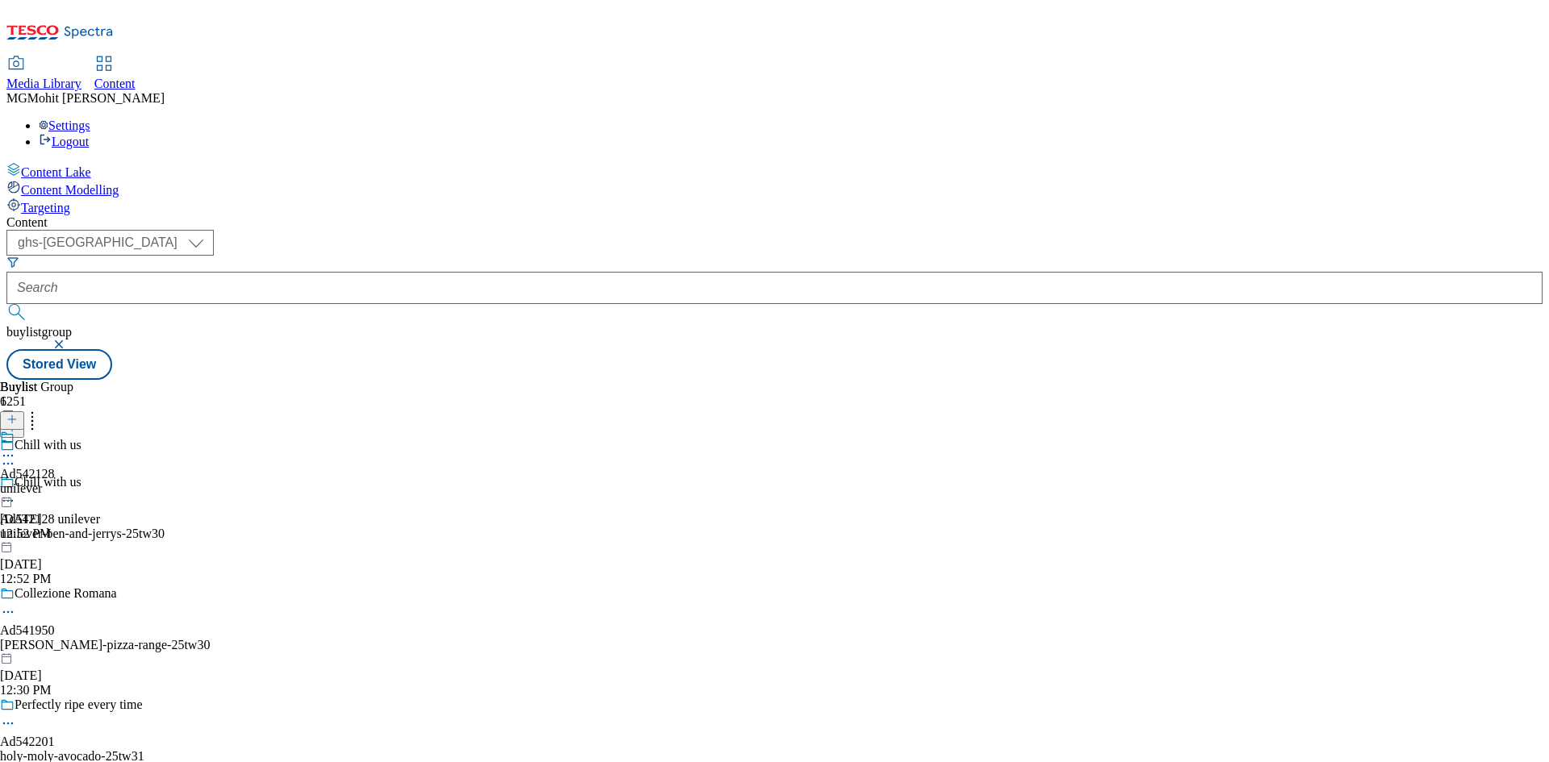
click at [16, 448] on icon at bounding box center [8, 456] width 16 height 16
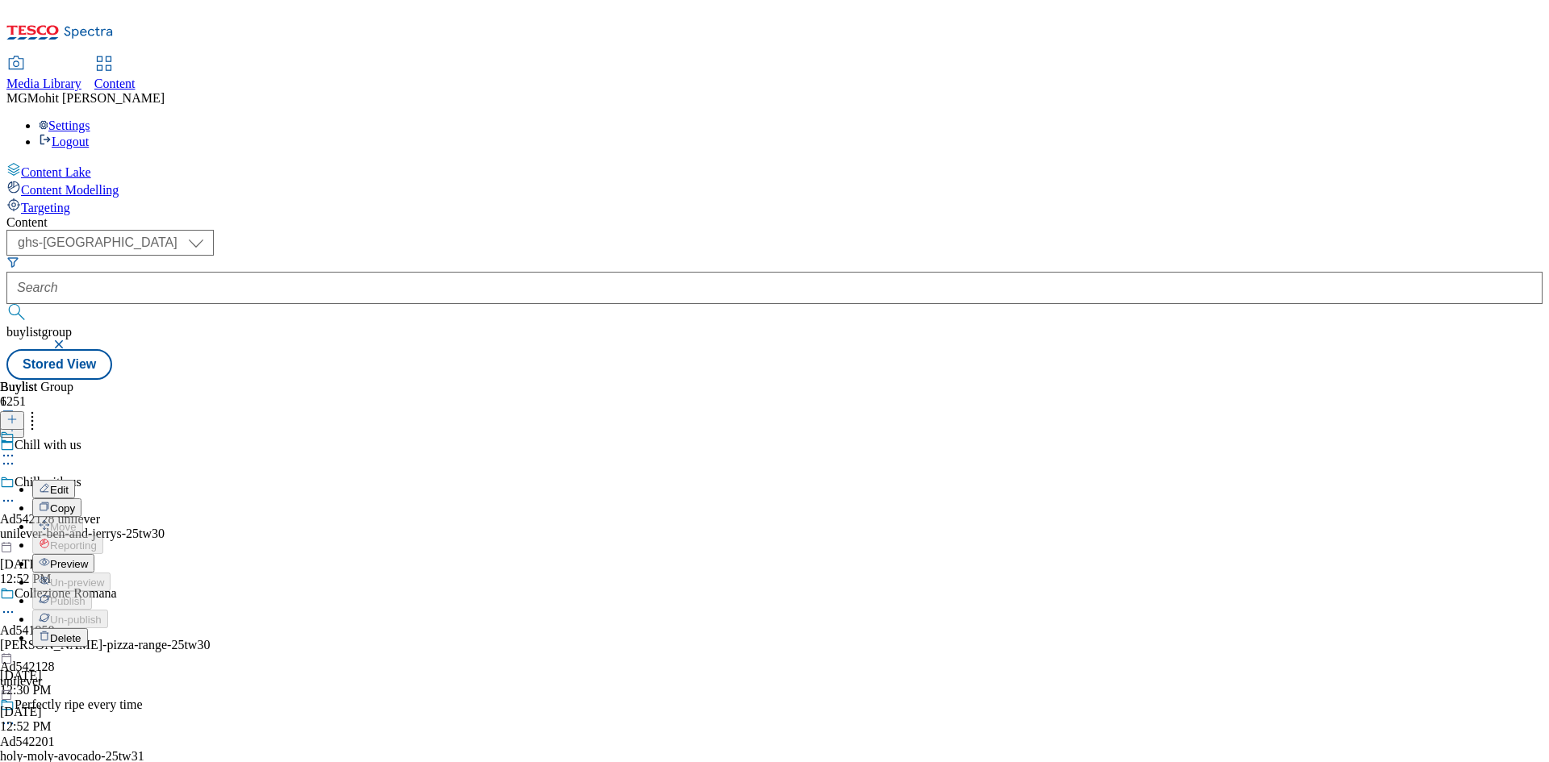
click at [88, 558] on span "Preview" at bounding box center [69, 564] width 38 height 12
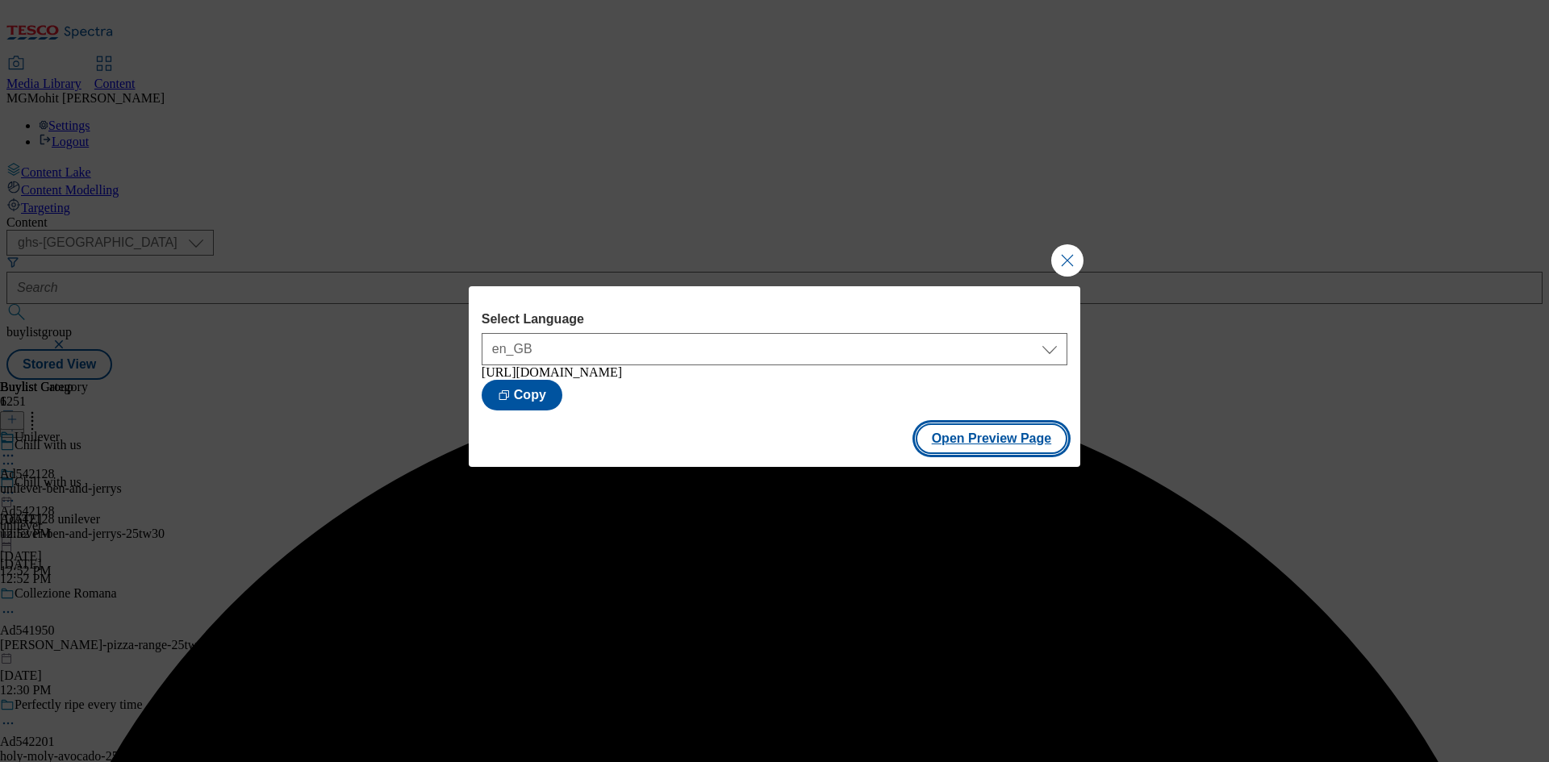
click at [965, 449] on button "Open Preview Page" at bounding box center [991, 438] width 152 height 31
click at [1068, 261] on button "Close Modal" at bounding box center [1067, 260] width 32 height 32
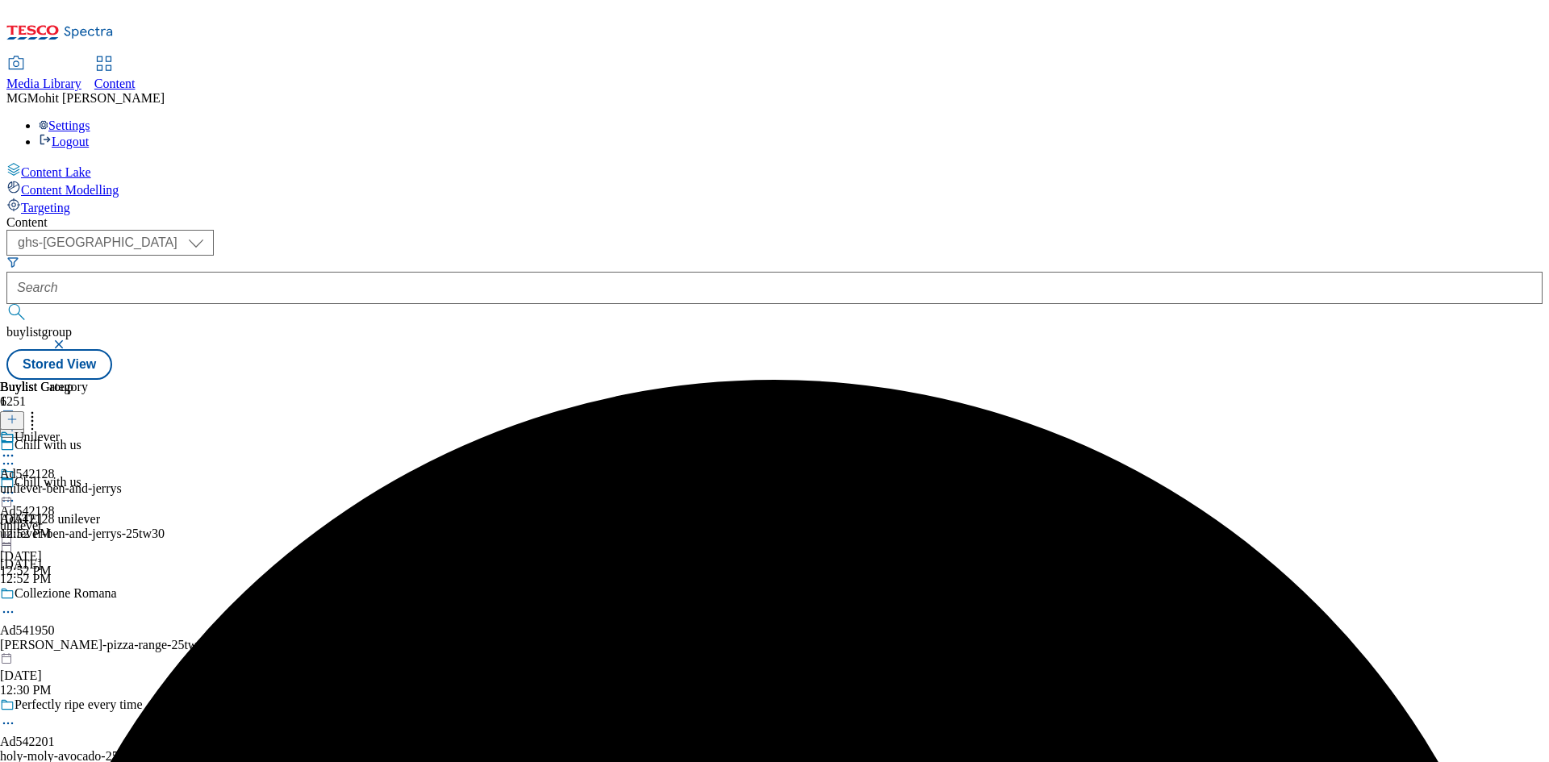
click at [16, 485] on icon at bounding box center [8, 493] width 16 height 16
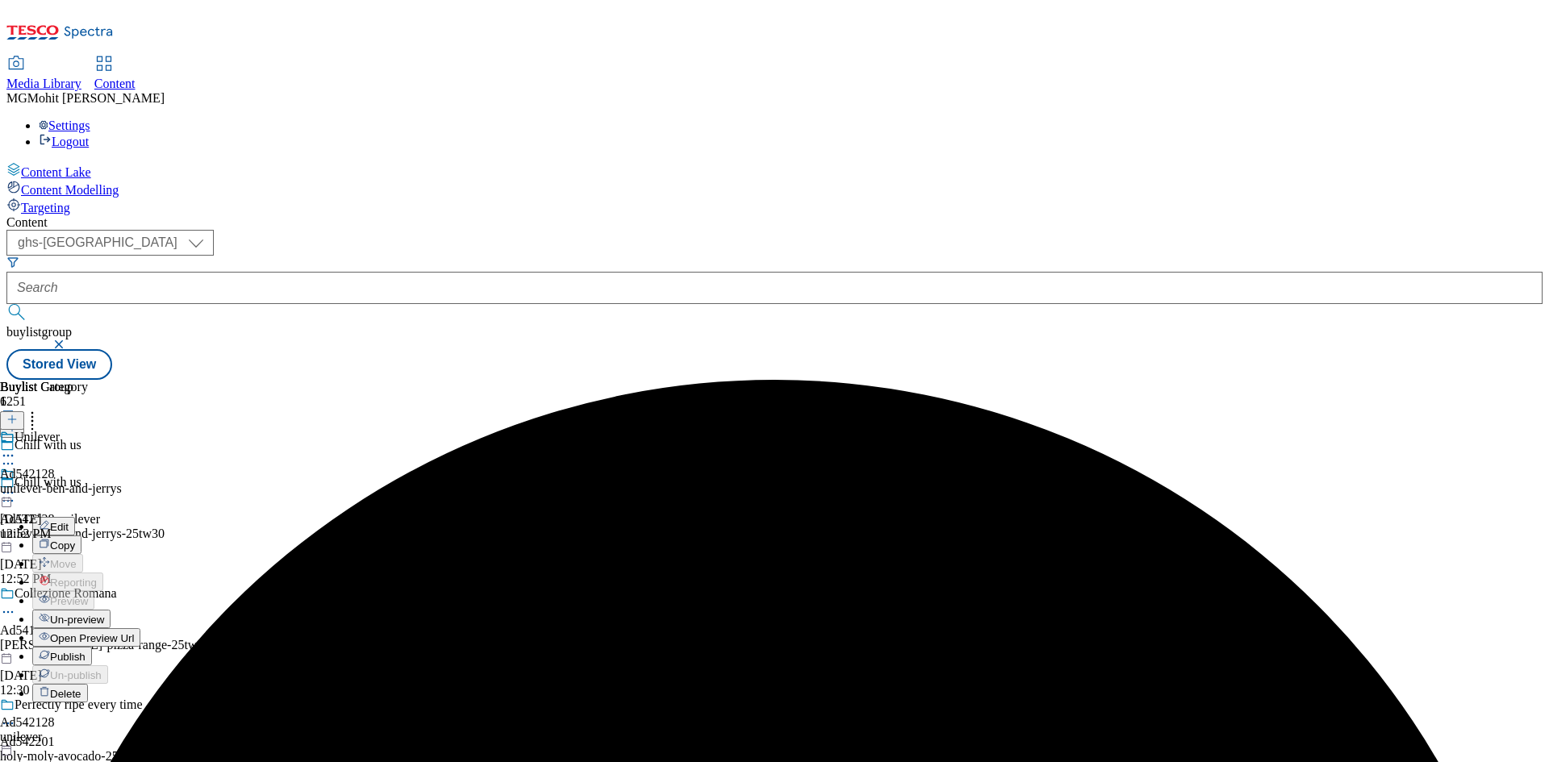
click at [85, 651] on span "Publish" at bounding box center [67, 657] width 35 height 12
